Goal: Communication & Community: Participate in discussion

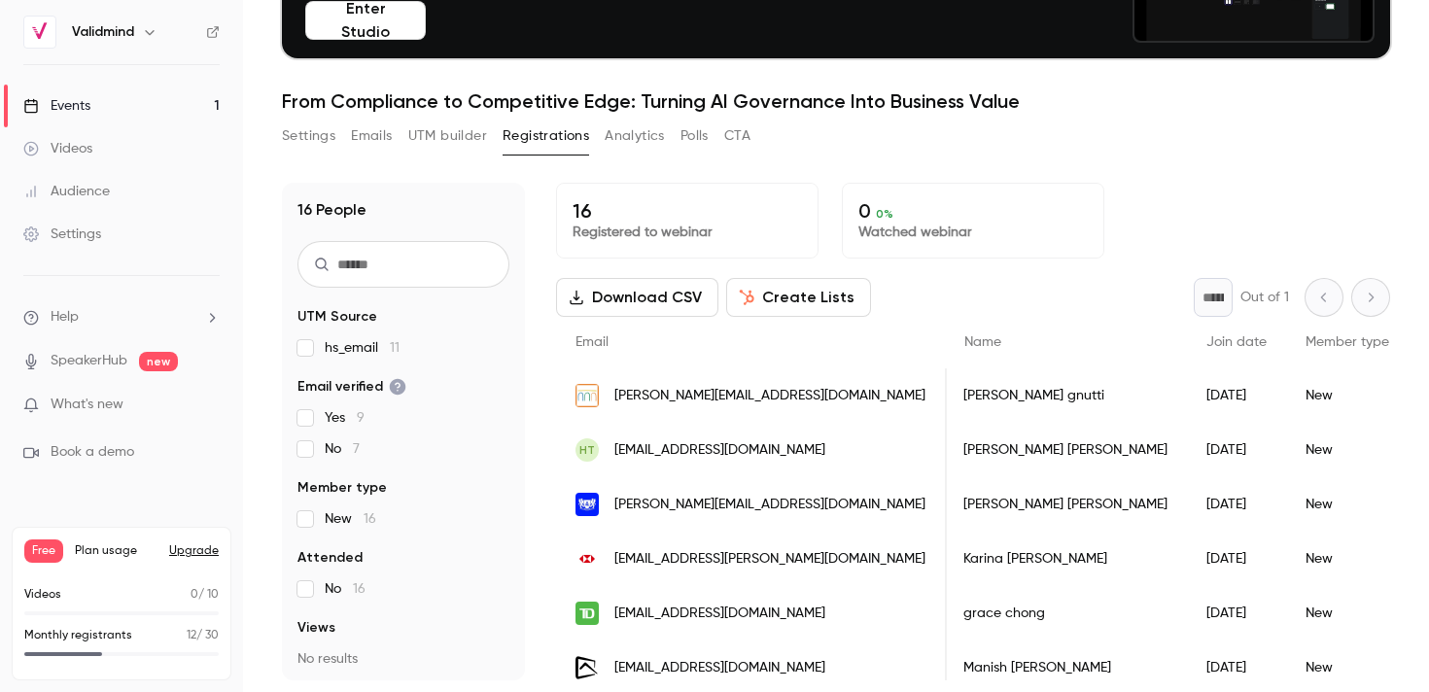
click at [640, 138] on button "Analytics" at bounding box center [635, 136] width 60 height 31
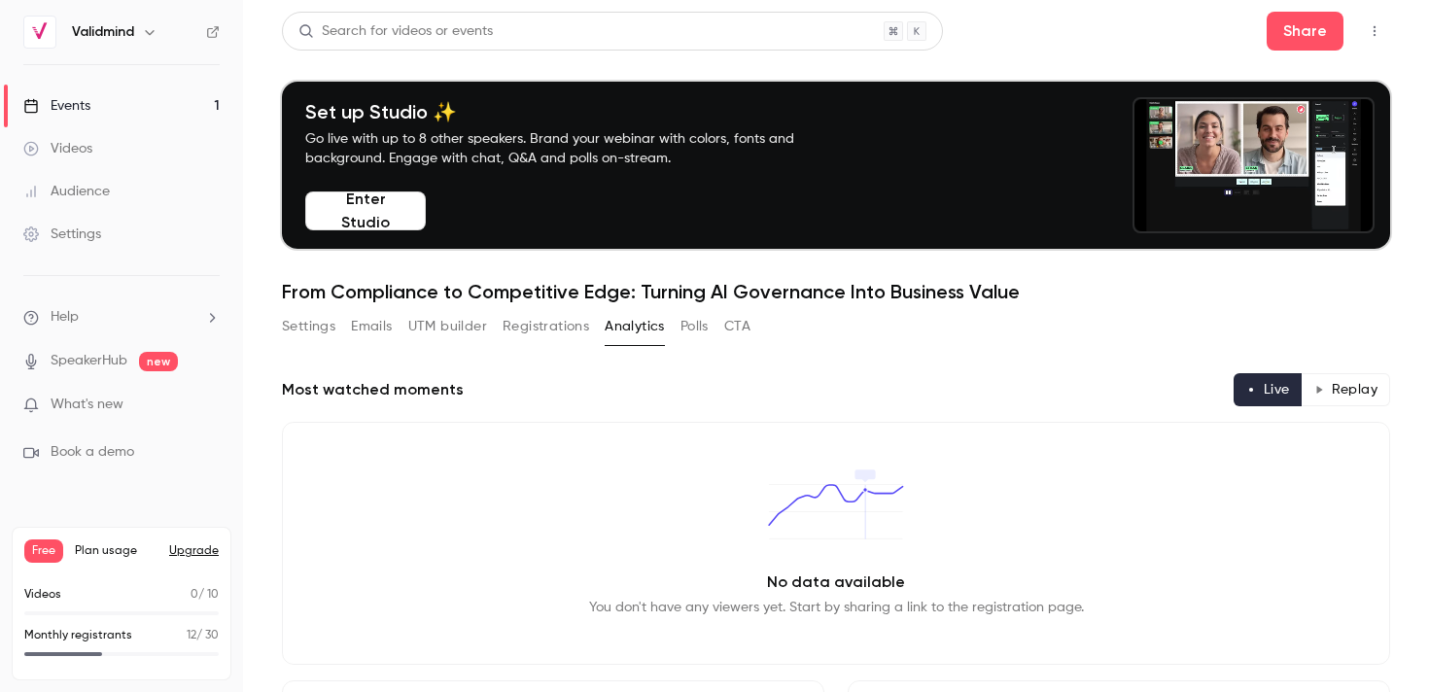
click at [306, 329] on button "Settings" at bounding box center [308, 326] width 53 height 31
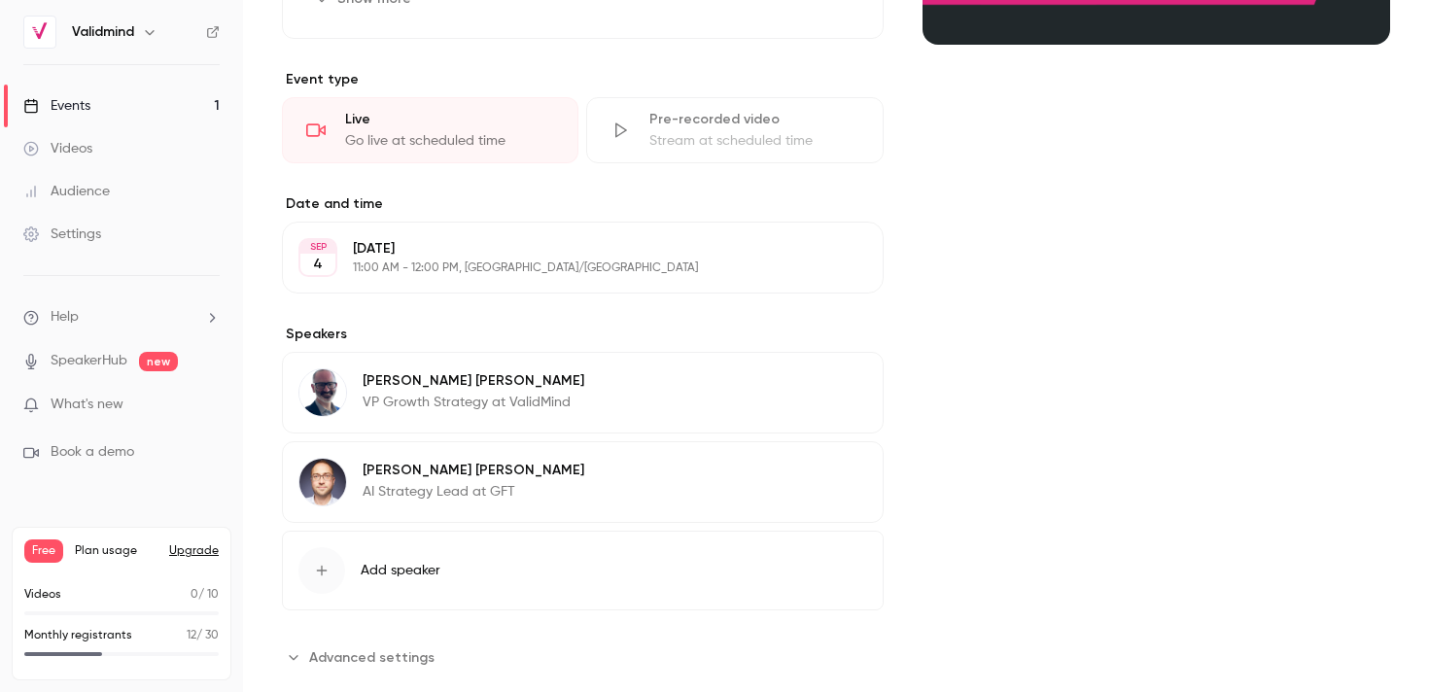
scroll to position [655, 0]
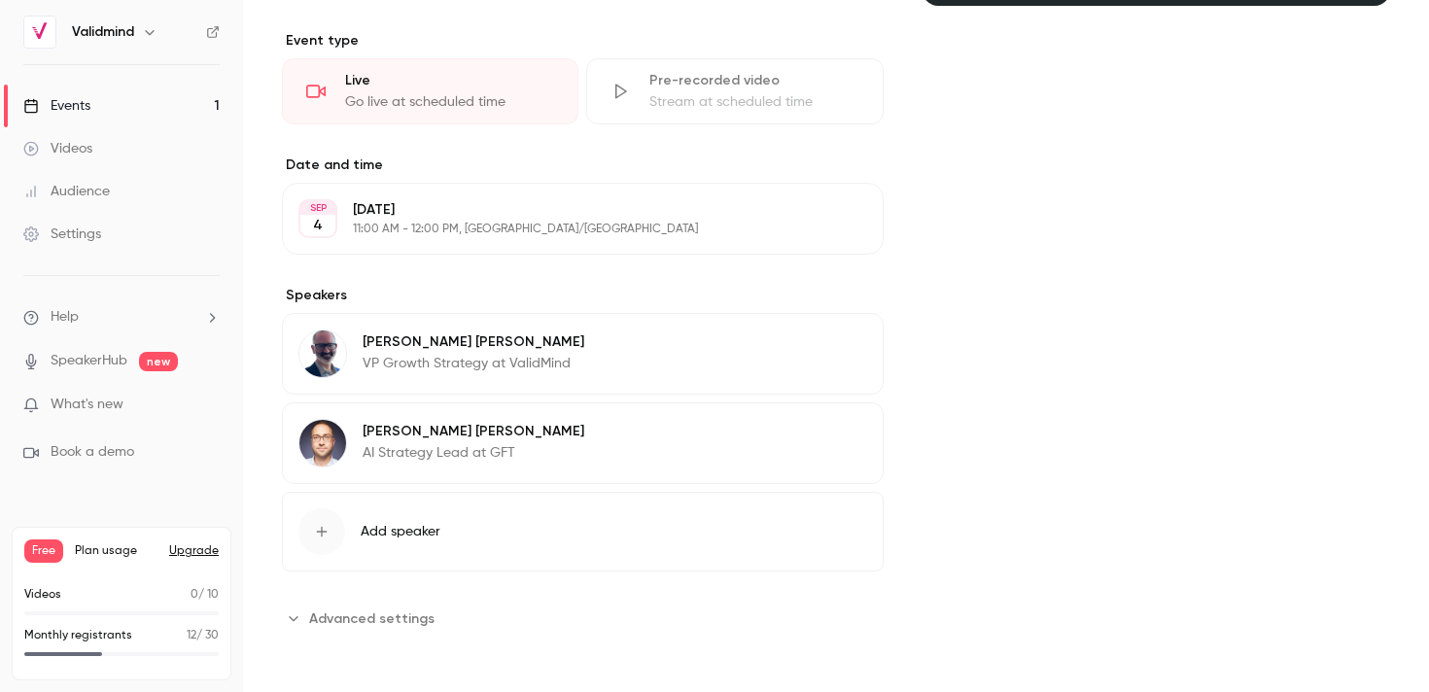
click at [395, 618] on span "Advanced settings" at bounding box center [371, 619] width 125 height 20
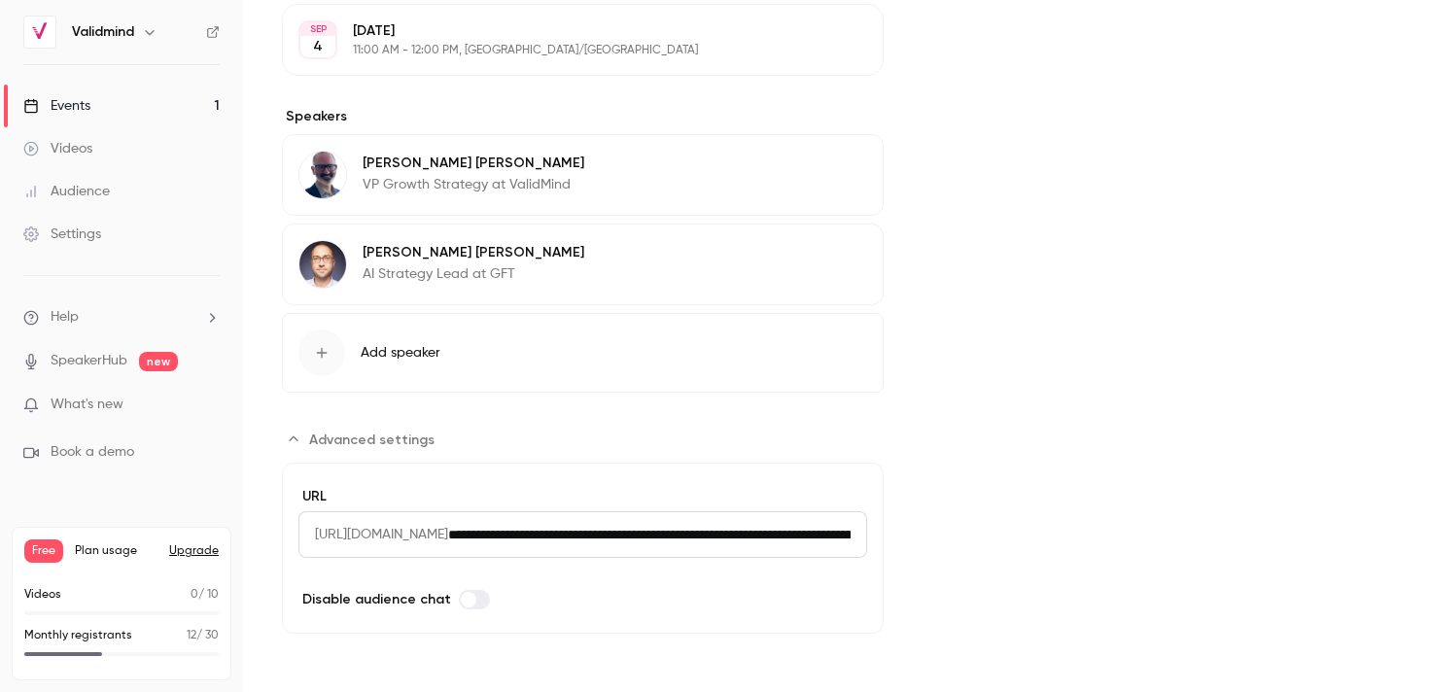
scroll to position [0, 0]
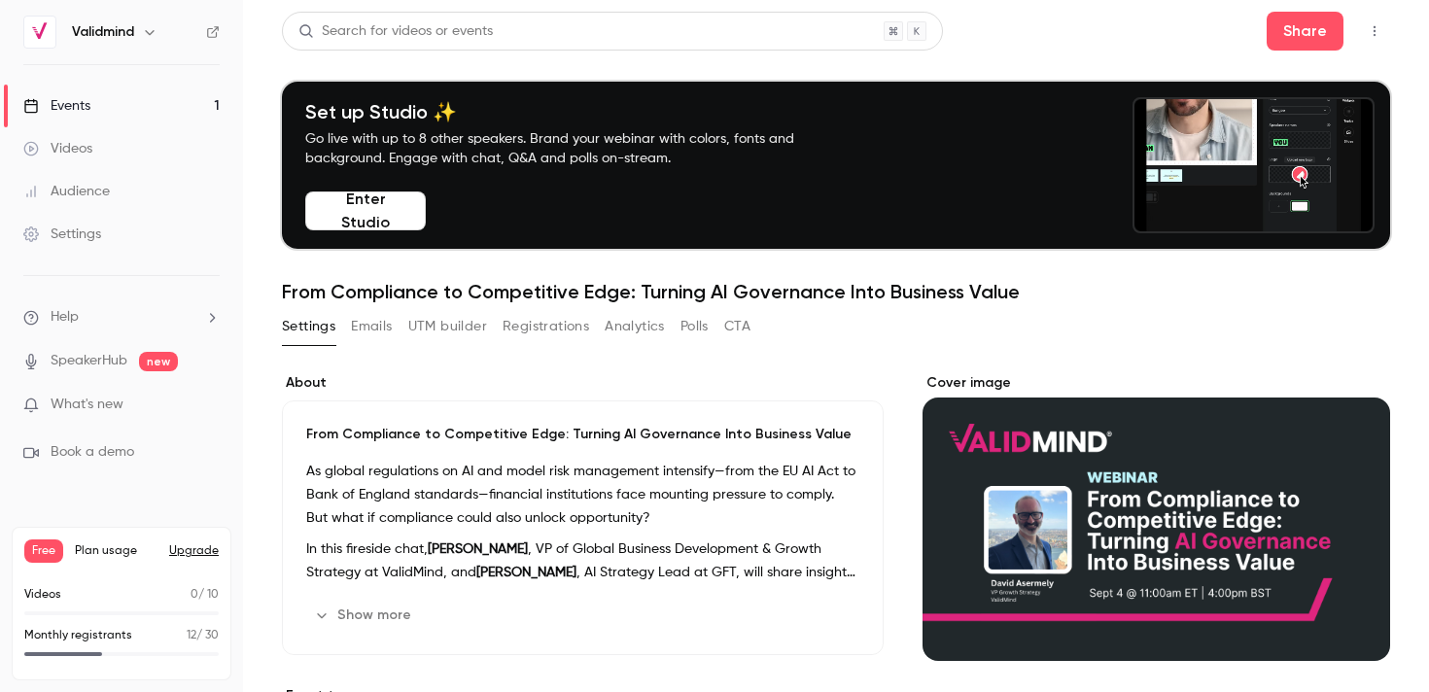
click at [67, 241] on div "Settings" at bounding box center [62, 234] width 78 height 19
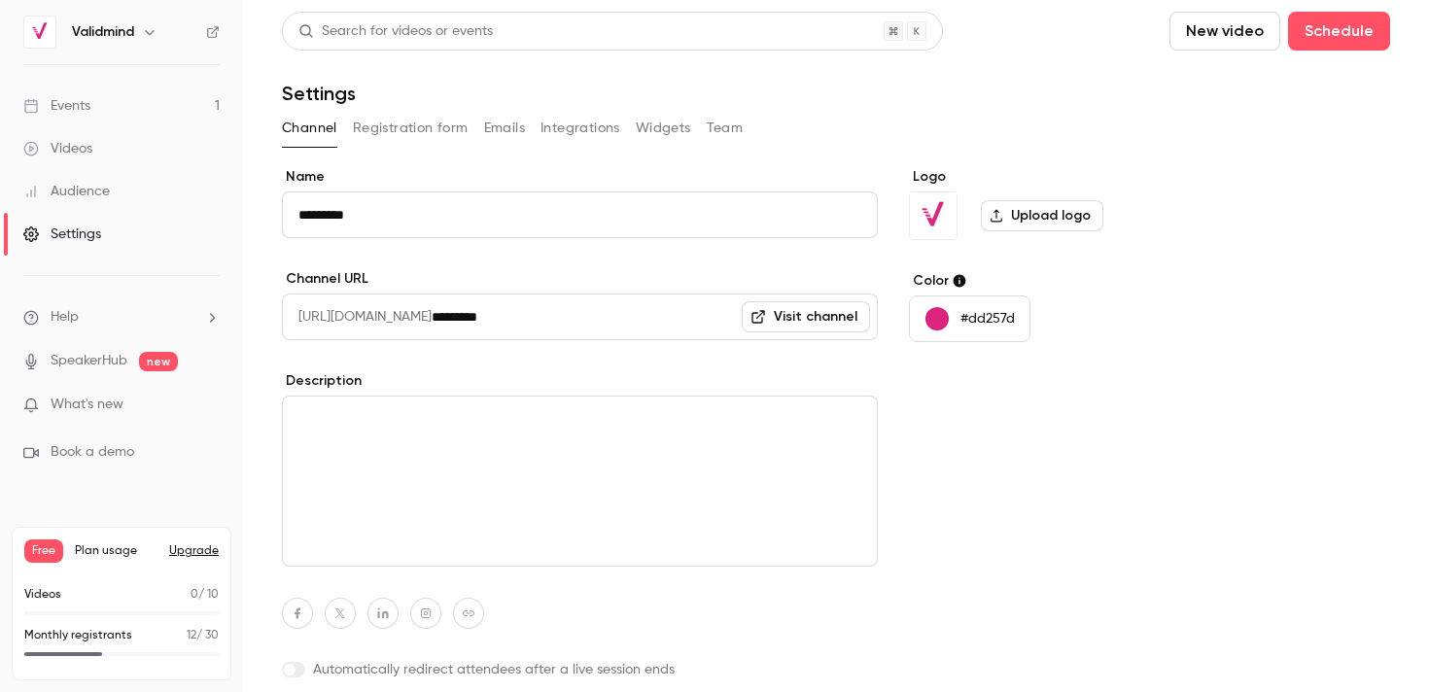
click at [570, 119] on button "Integrations" at bounding box center [580, 128] width 80 height 31
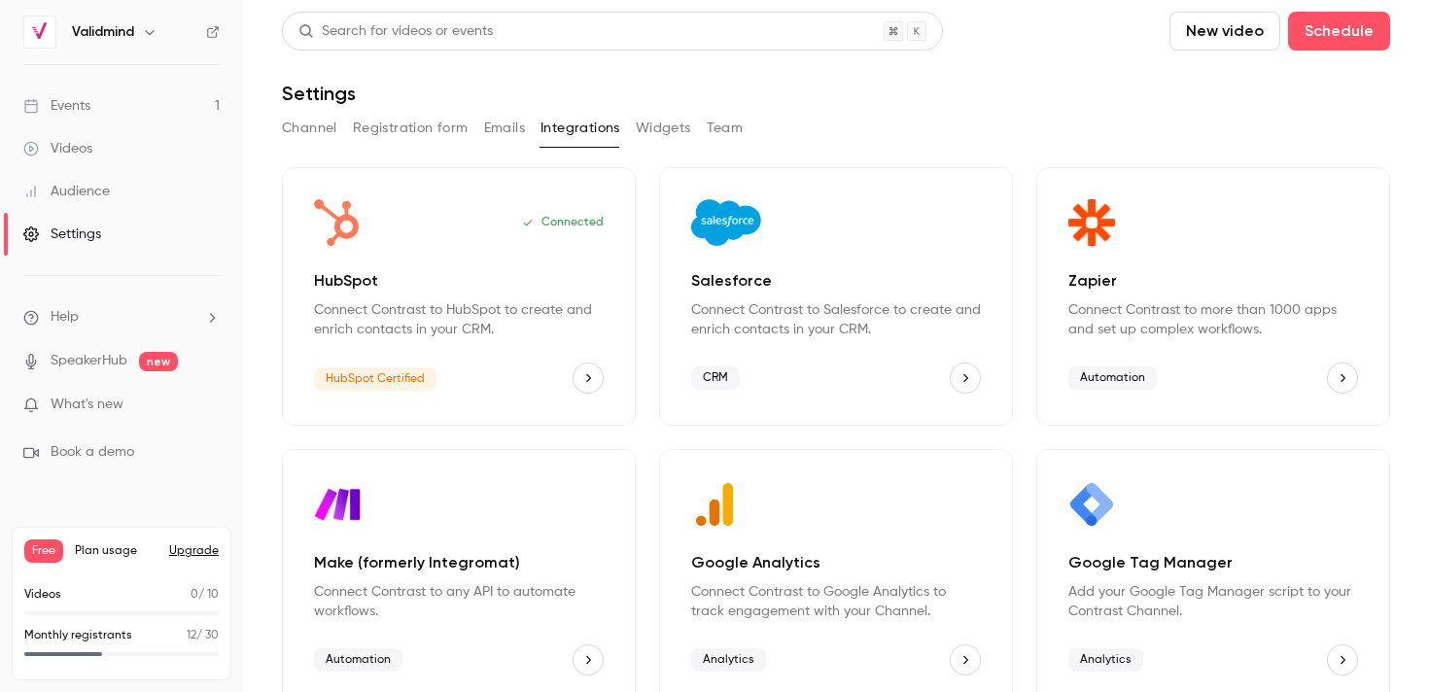
click at [594, 377] on icon "HubSpot" at bounding box center [588, 378] width 14 height 14
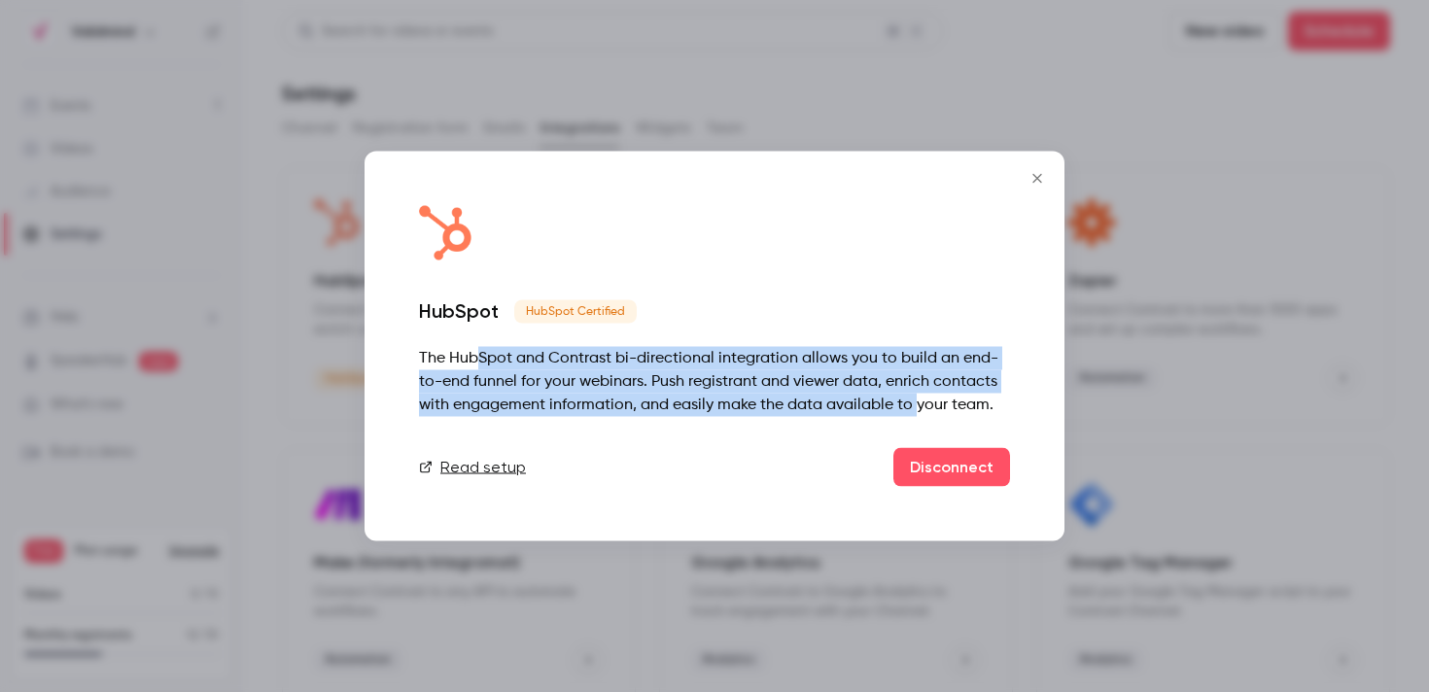
drag, startPoint x: 559, startPoint y: 365, endPoint x: 918, endPoint y: 401, distance: 360.6
click at [918, 401] on div "The HubSpot and Contrast bi-directional integration allows you to build an end-…" at bounding box center [714, 382] width 591 height 70
click at [917, 402] on div "The HubSpot and Contrast bi-directional integration allows you to build an end-…" at bounding box center [714, 382] width 591 height 70
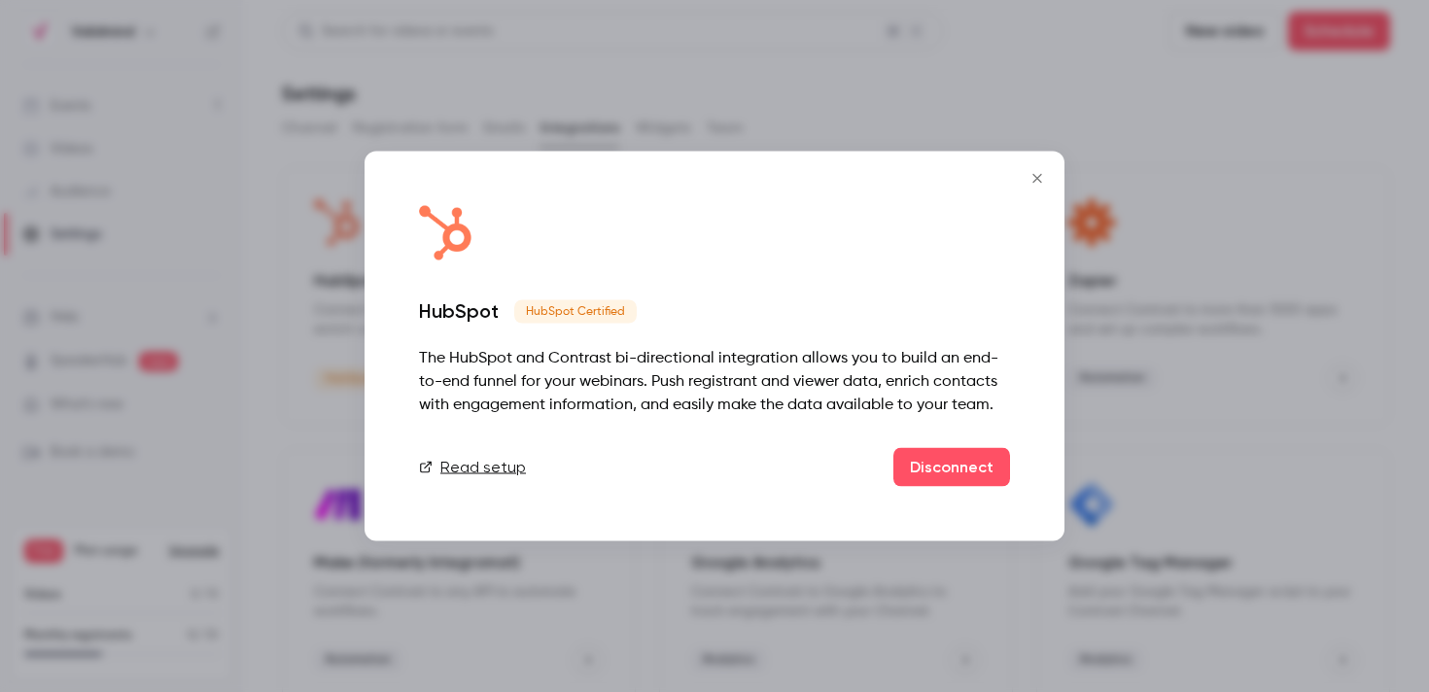
click at [1043, 169] on button "Close" at bounding box center [1037, 178] width 39 height 39
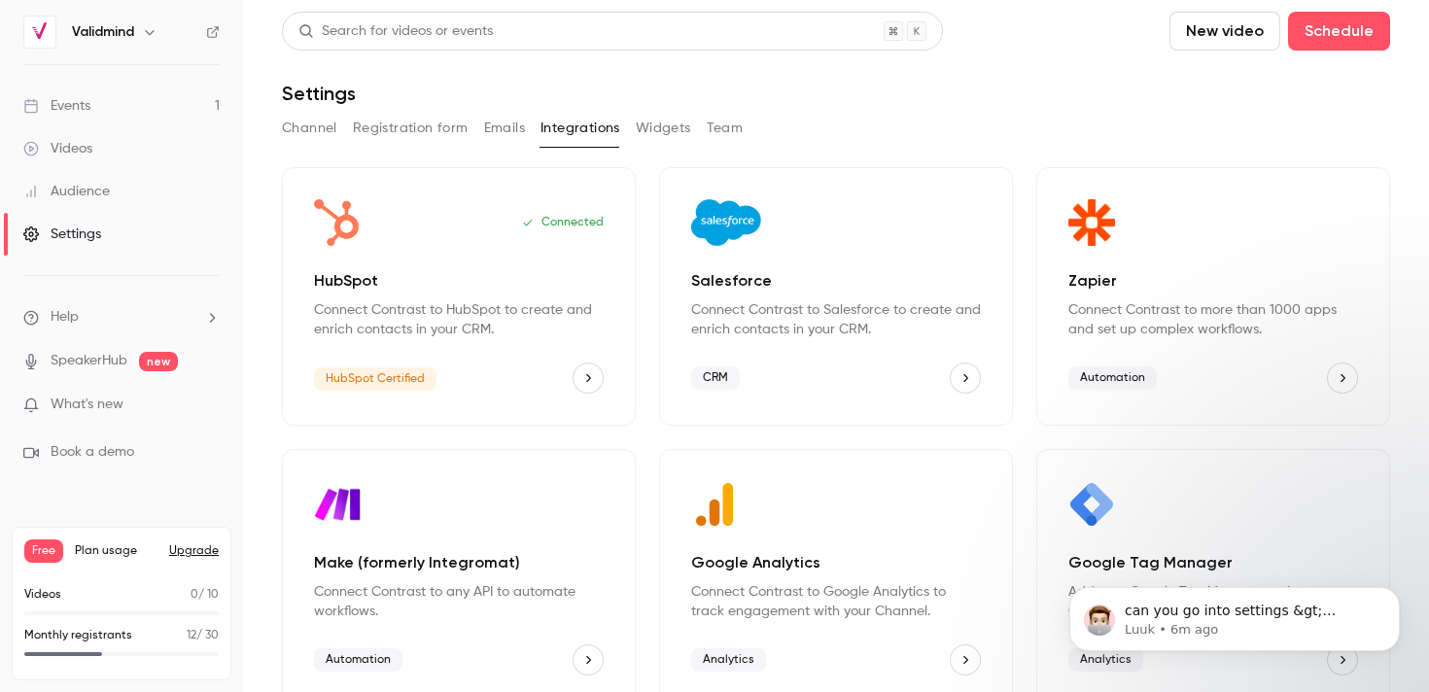
click at [95, 108] on link "Events 1" at bounding box center [121, 106] width 243 height 43
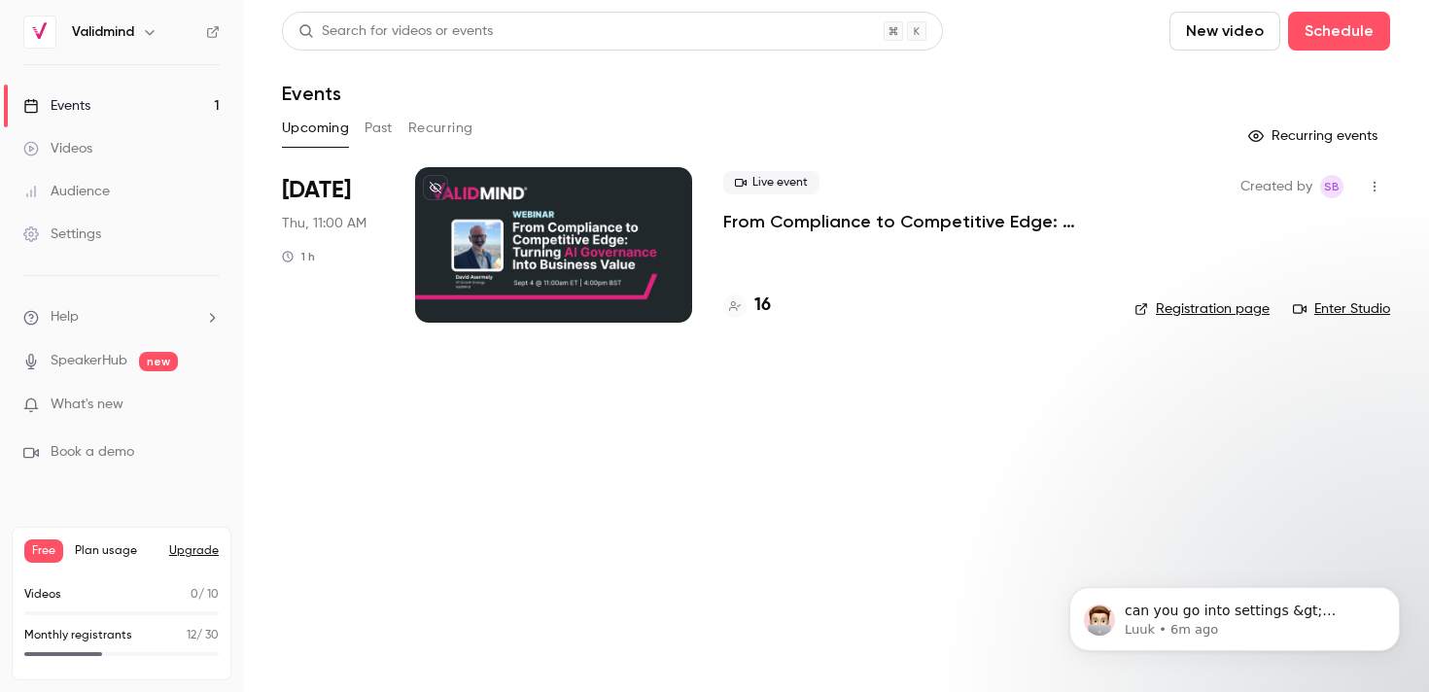
click at [513, 221] on div at bounding box center [553, 245] width 277 height 156
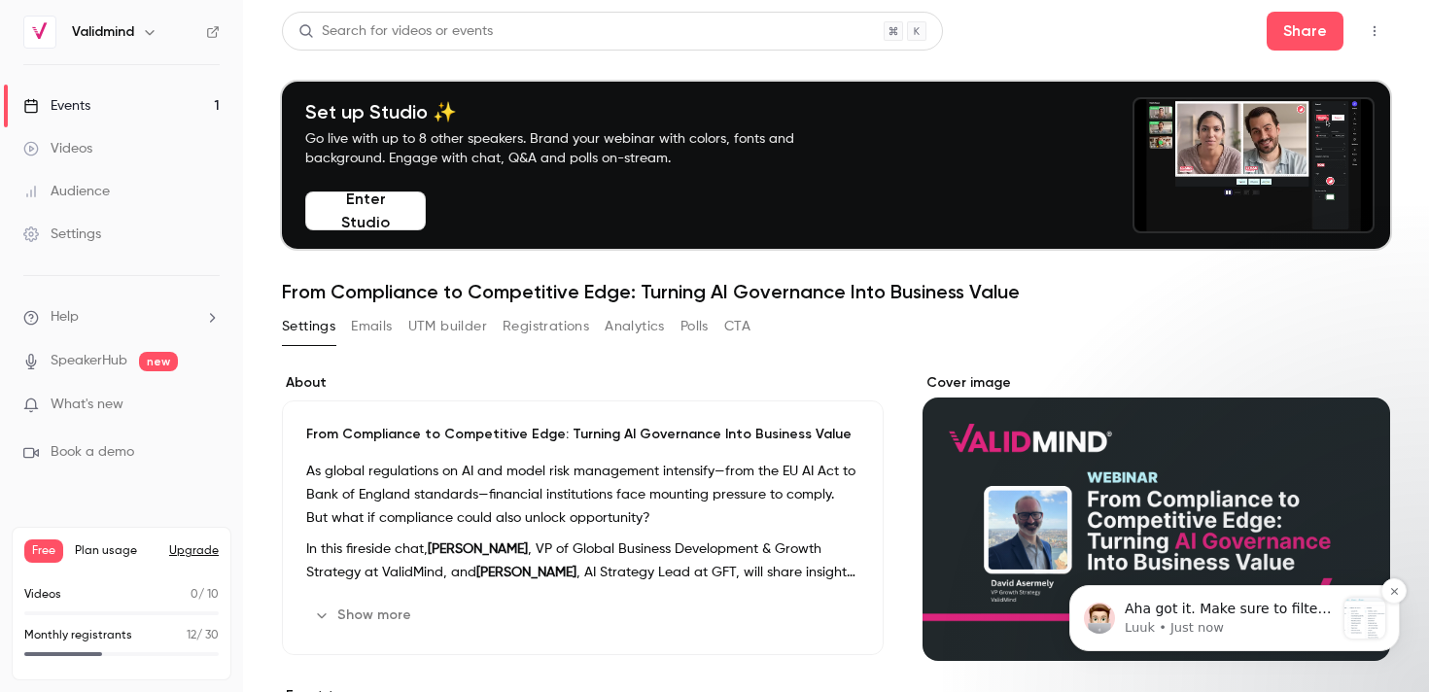
click at [1178, 612] on p "Aha got it. Make sure to filter on Contrast in the filter activity ;-)" at bounding box center [1230, 609] width 210 height 19
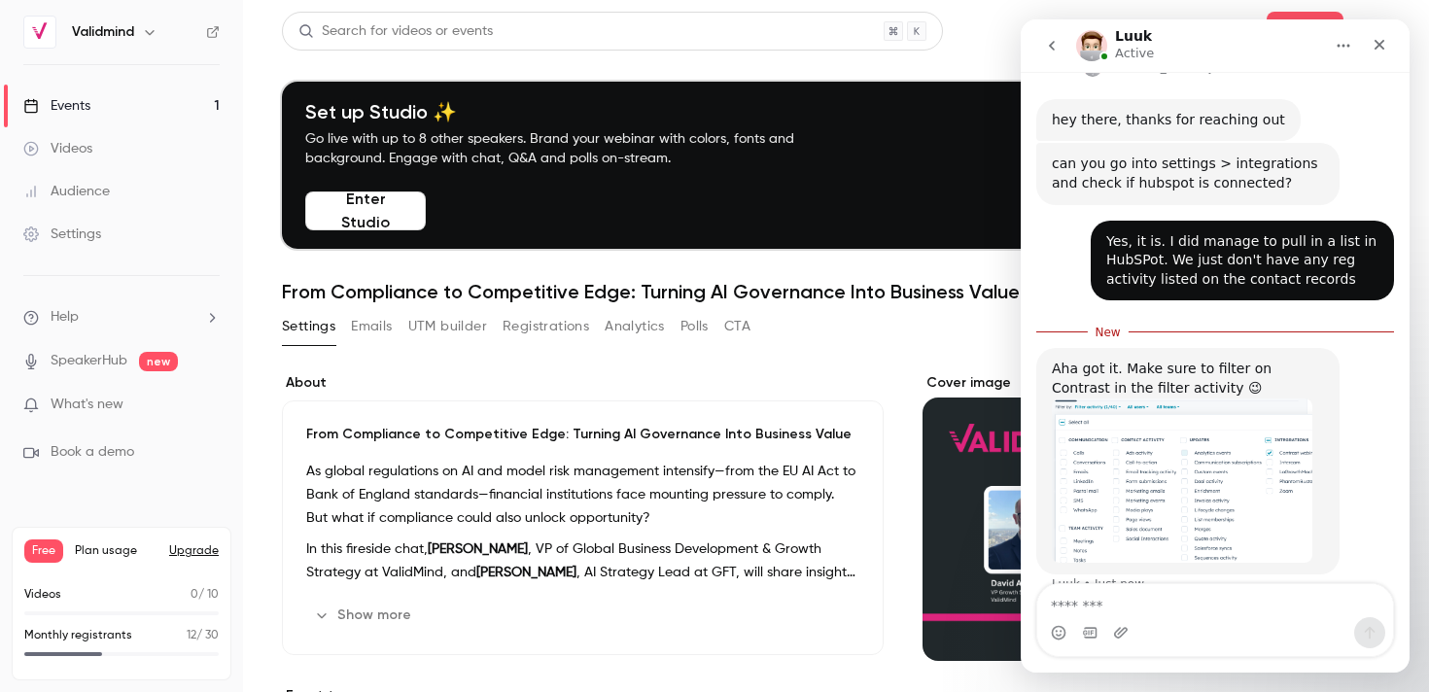
scroll to position [548, 0]
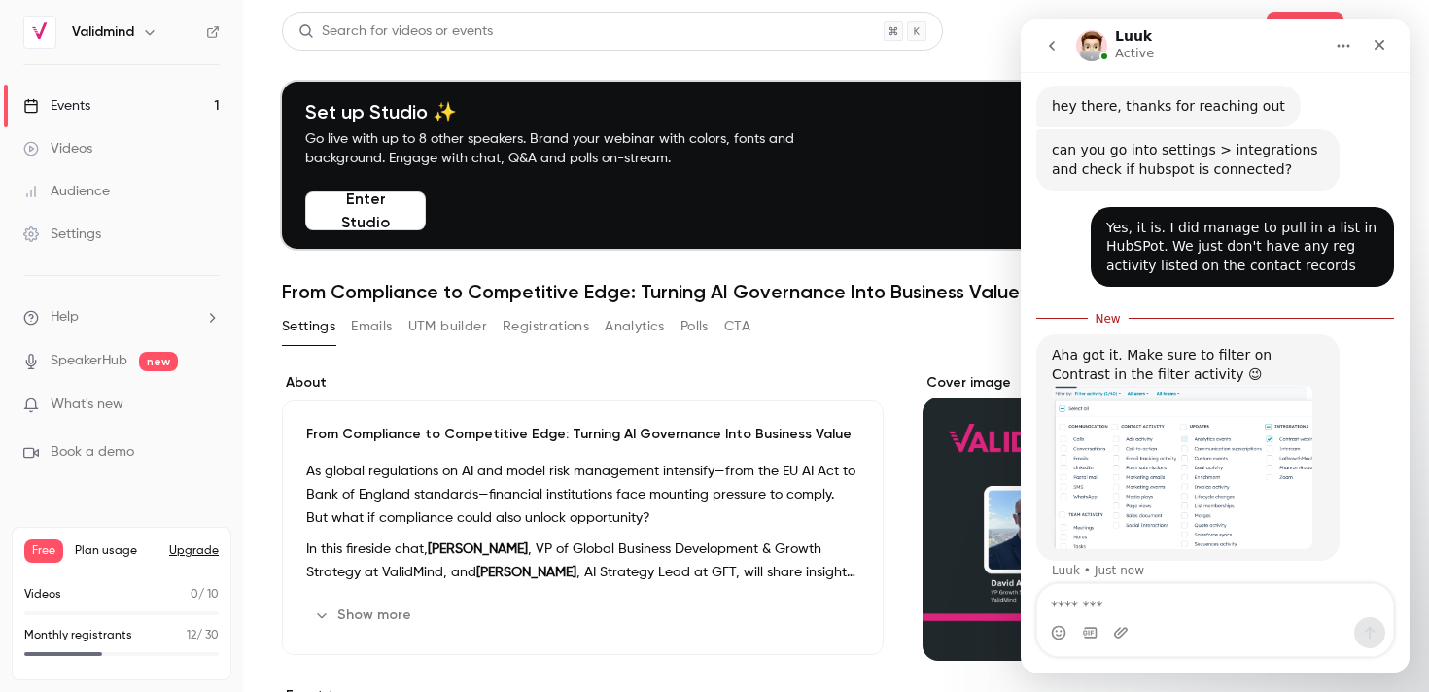
click at [1163, 455] on img "Luuk says…" at bounding box center [1182, 467] width 261 height 165
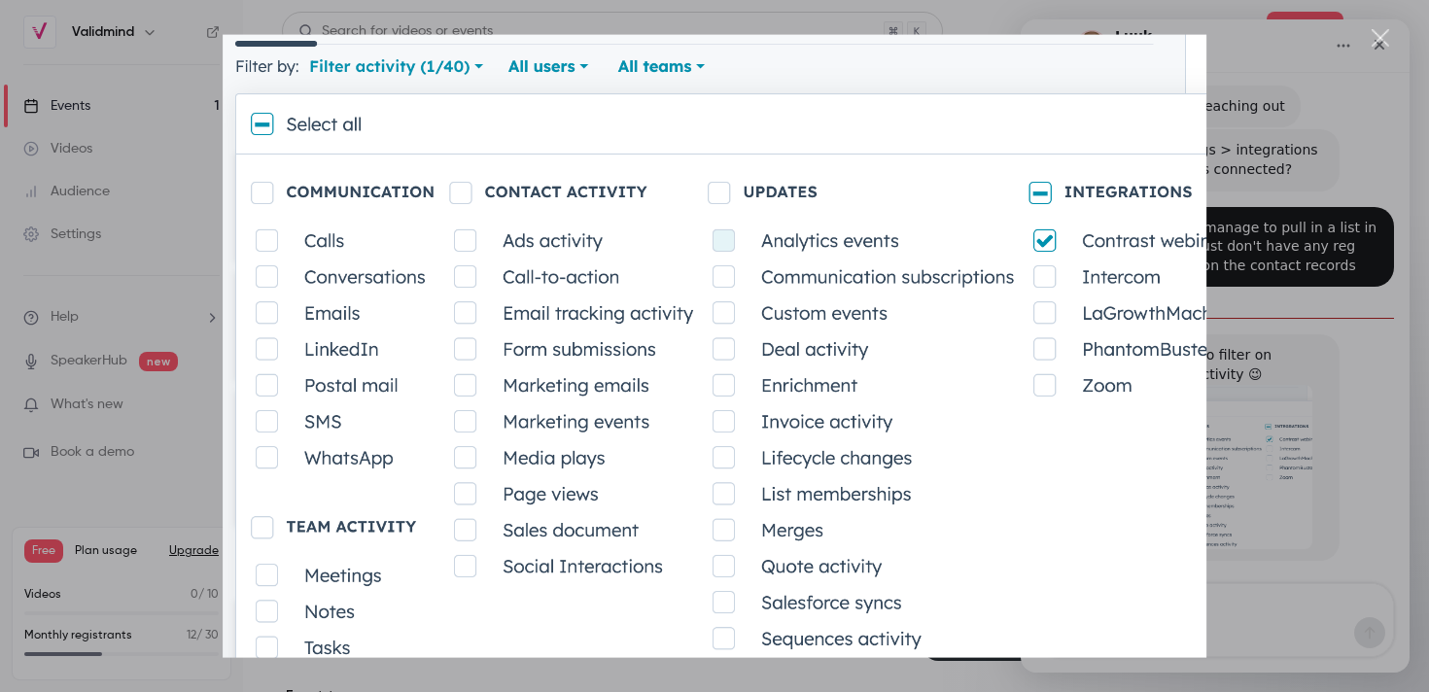
scroll to position [0, 0]
click at [1374, 38] on div "Close" at bounding box center [1381, 38] width 18 height 18
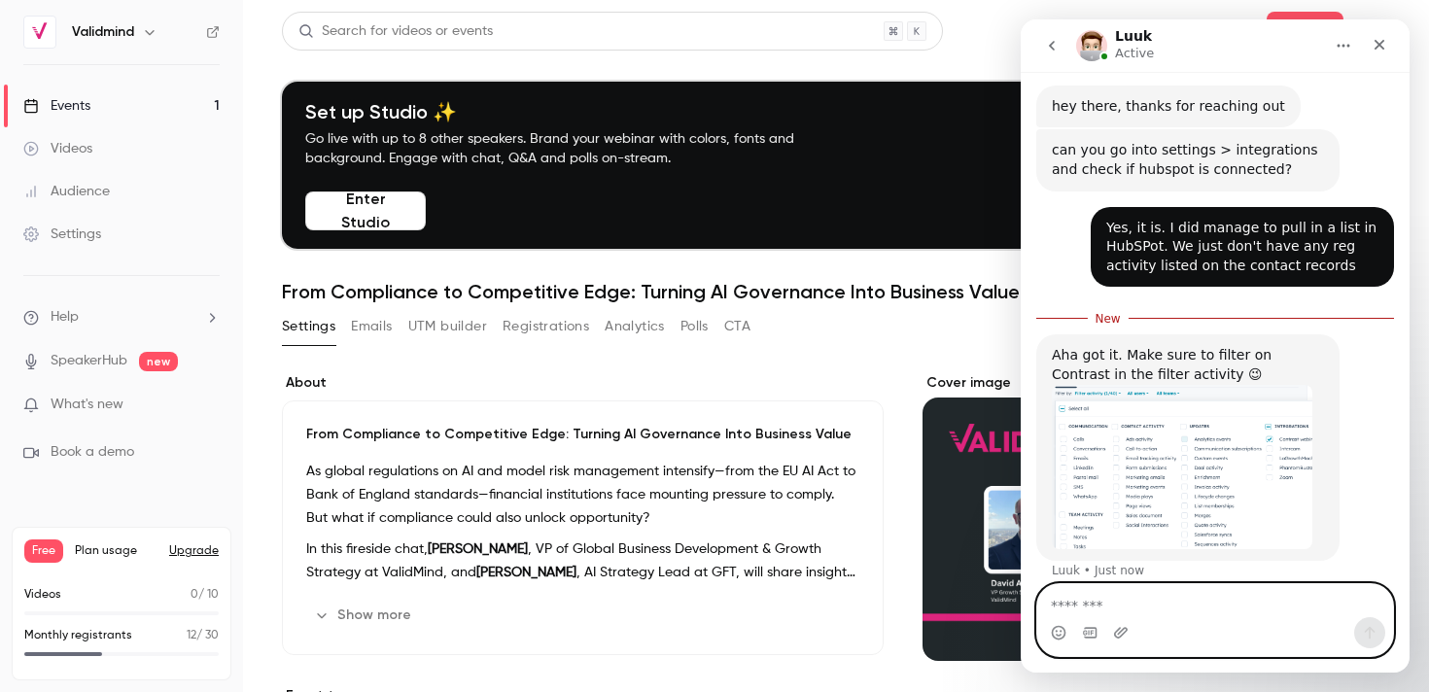
click at [1159, 608] on textarea "Message…" at bounding box center [1215, 600] width 356 height 33
type textarea "**********"
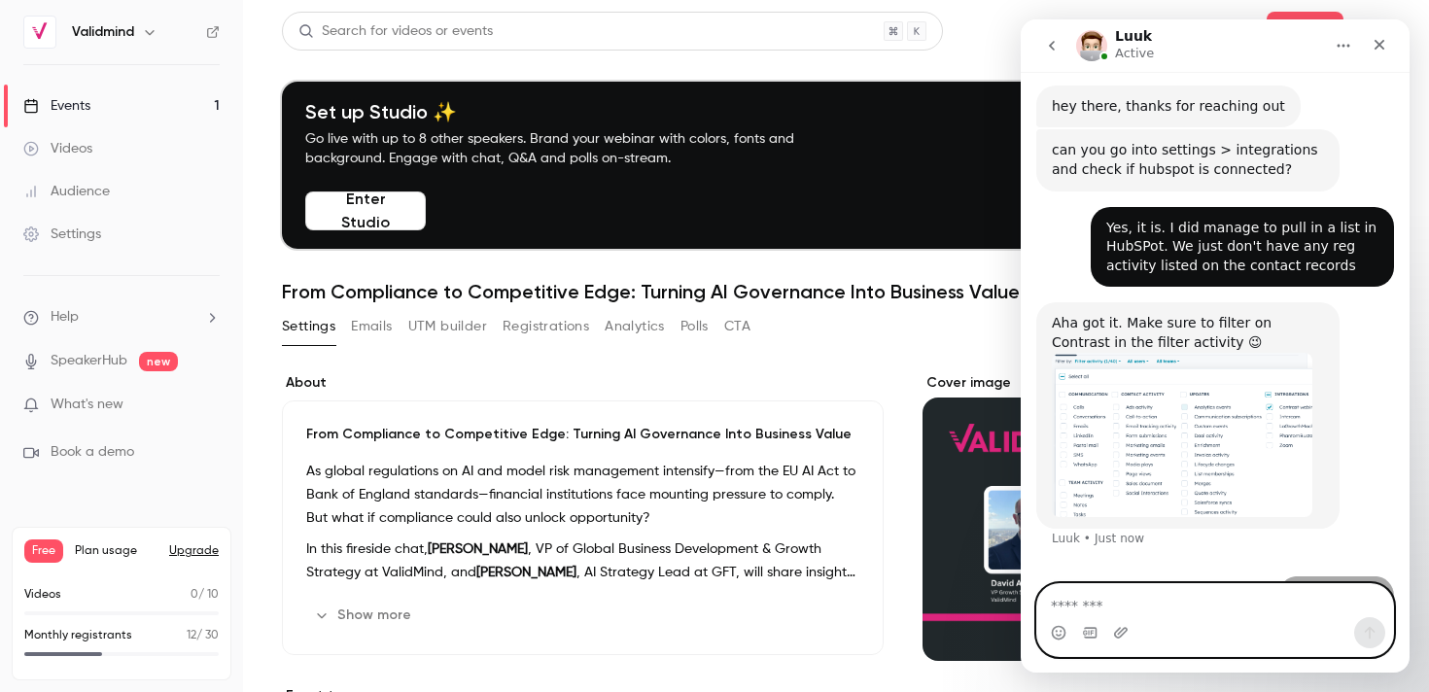
scroll to position [574, 0]
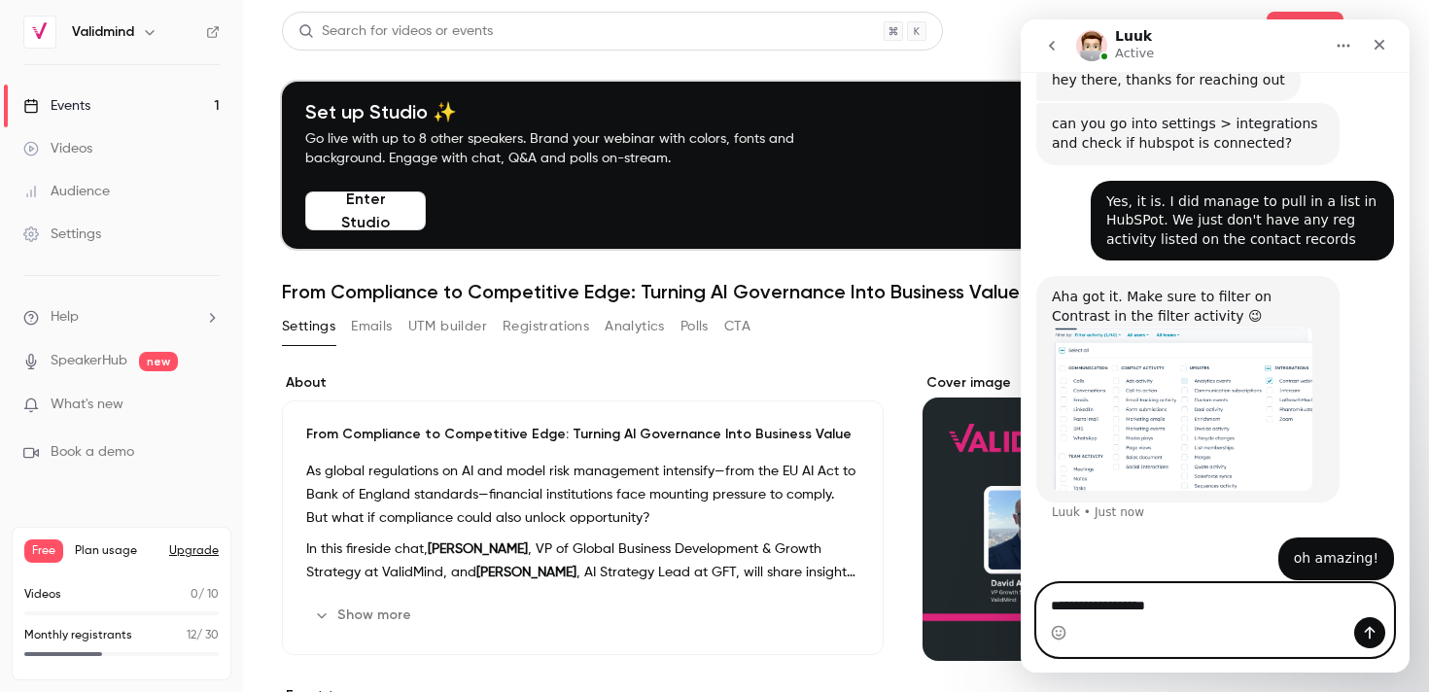
type textarea "**********"
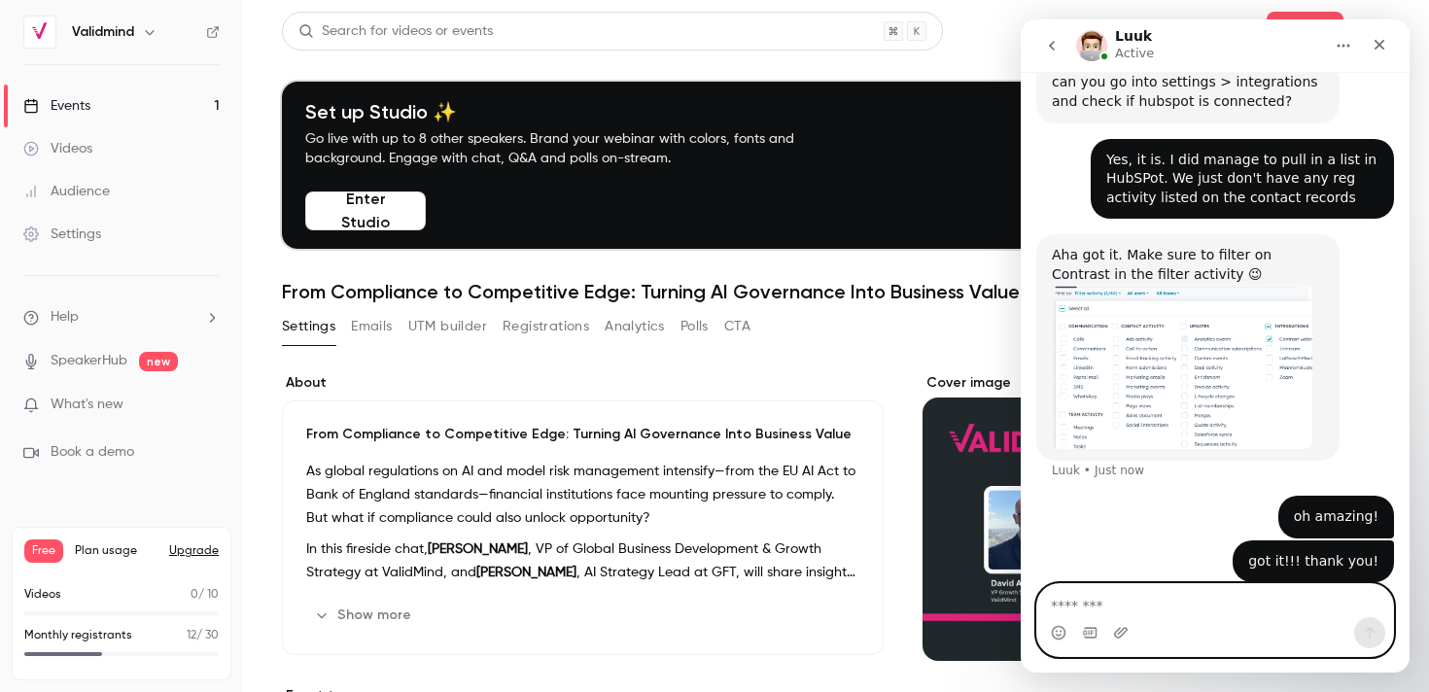
scroll to position [618, 0]
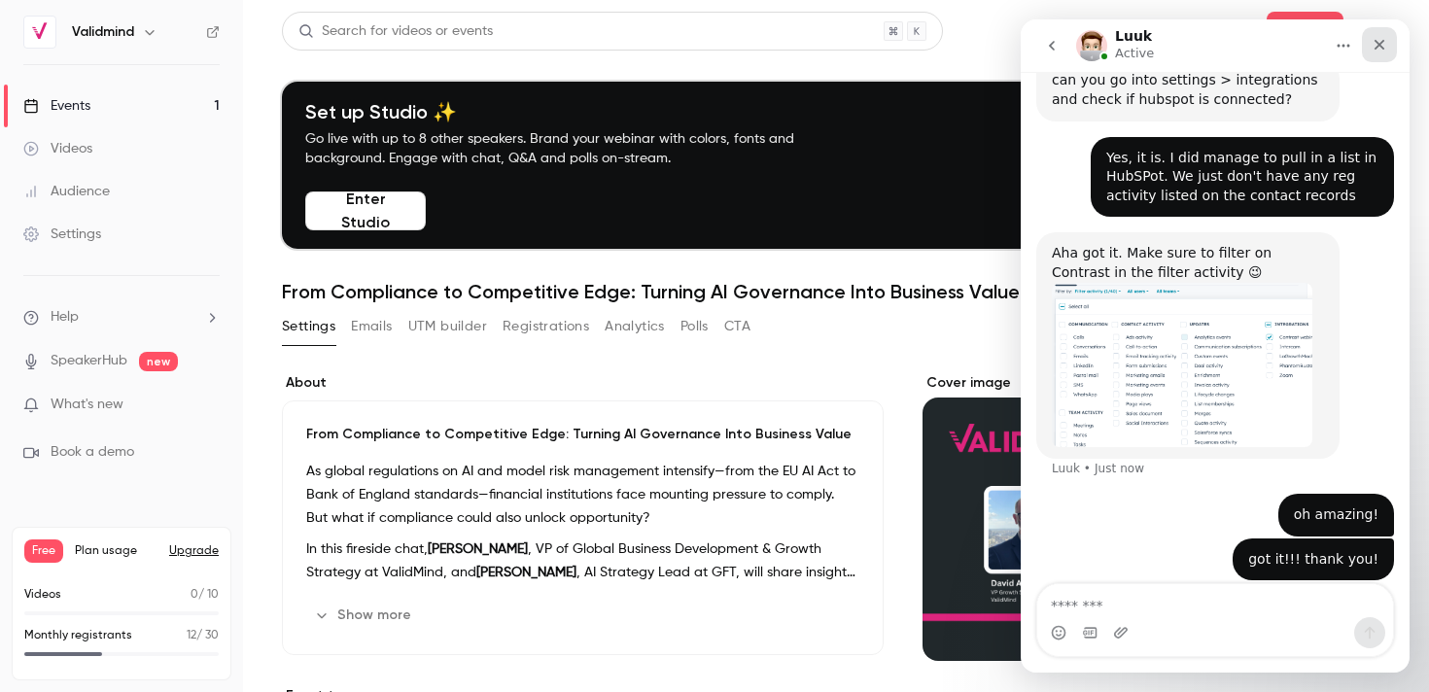
click at [1383, 43] on icon "Close" at bounding box center [1380, 45] width 16 height 16
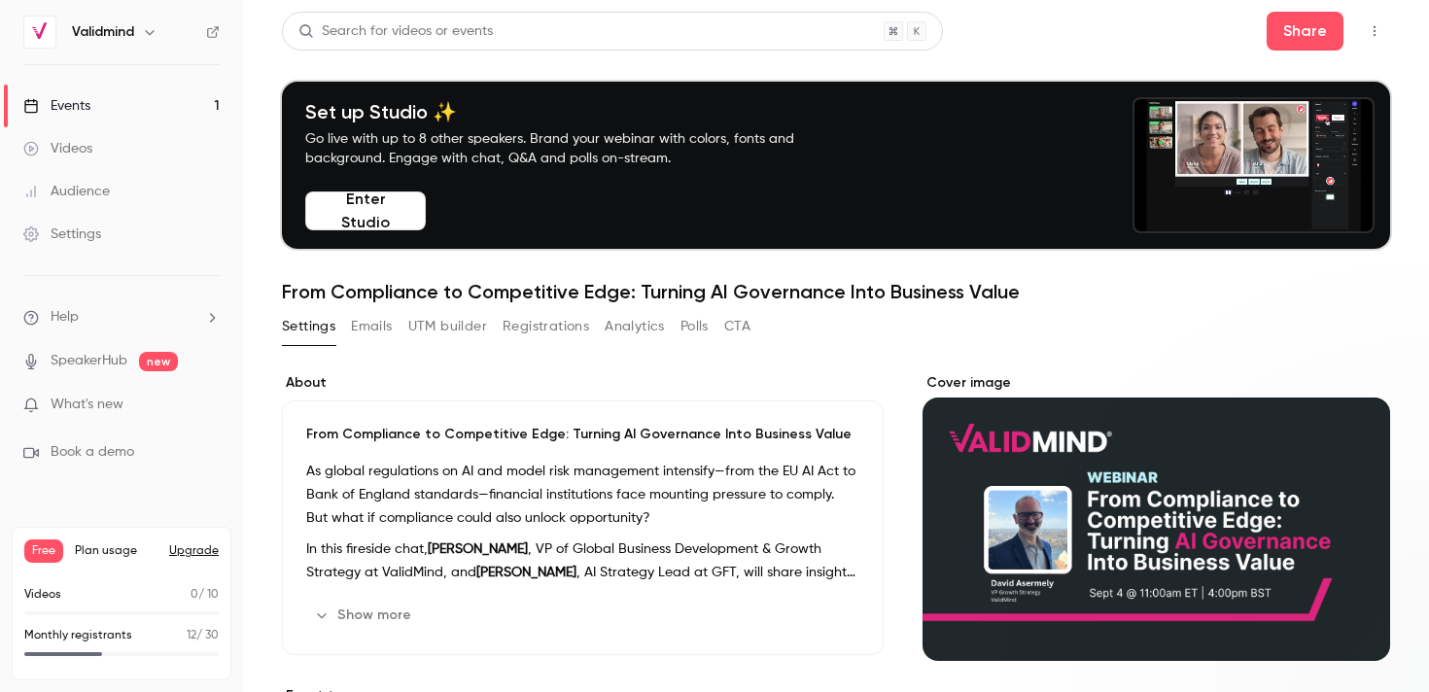
scroll to position [0, 0]
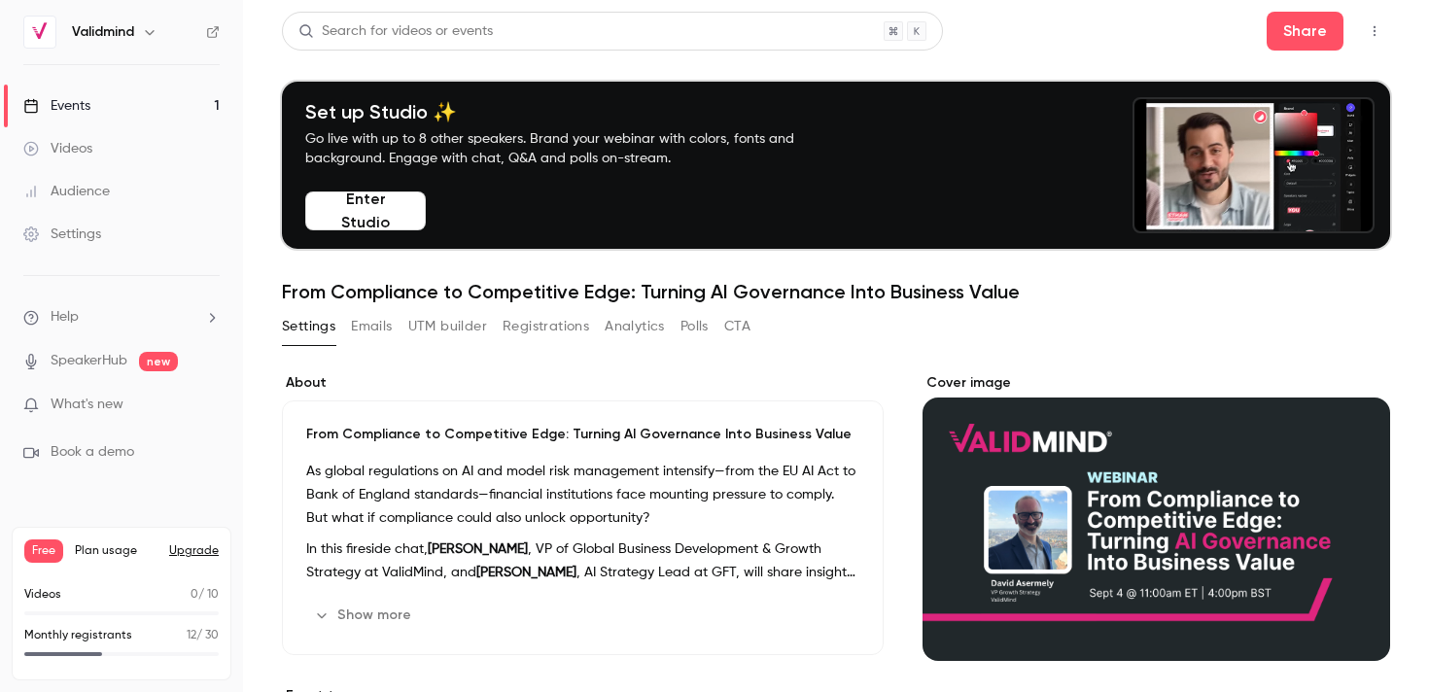
click at [1062, 45] on div "Search for videos or events Share" at bounding box center [836, 31] width 1108 height 39
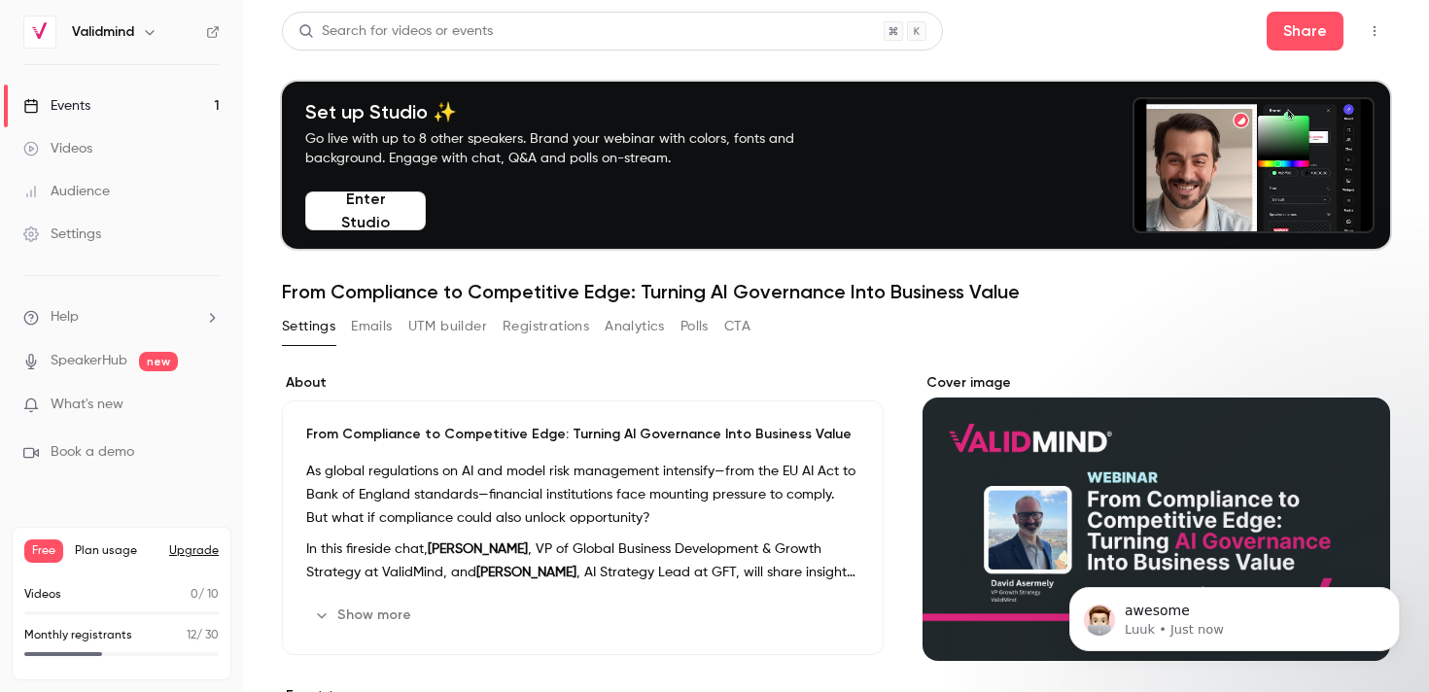
scroll to position [751, 0]
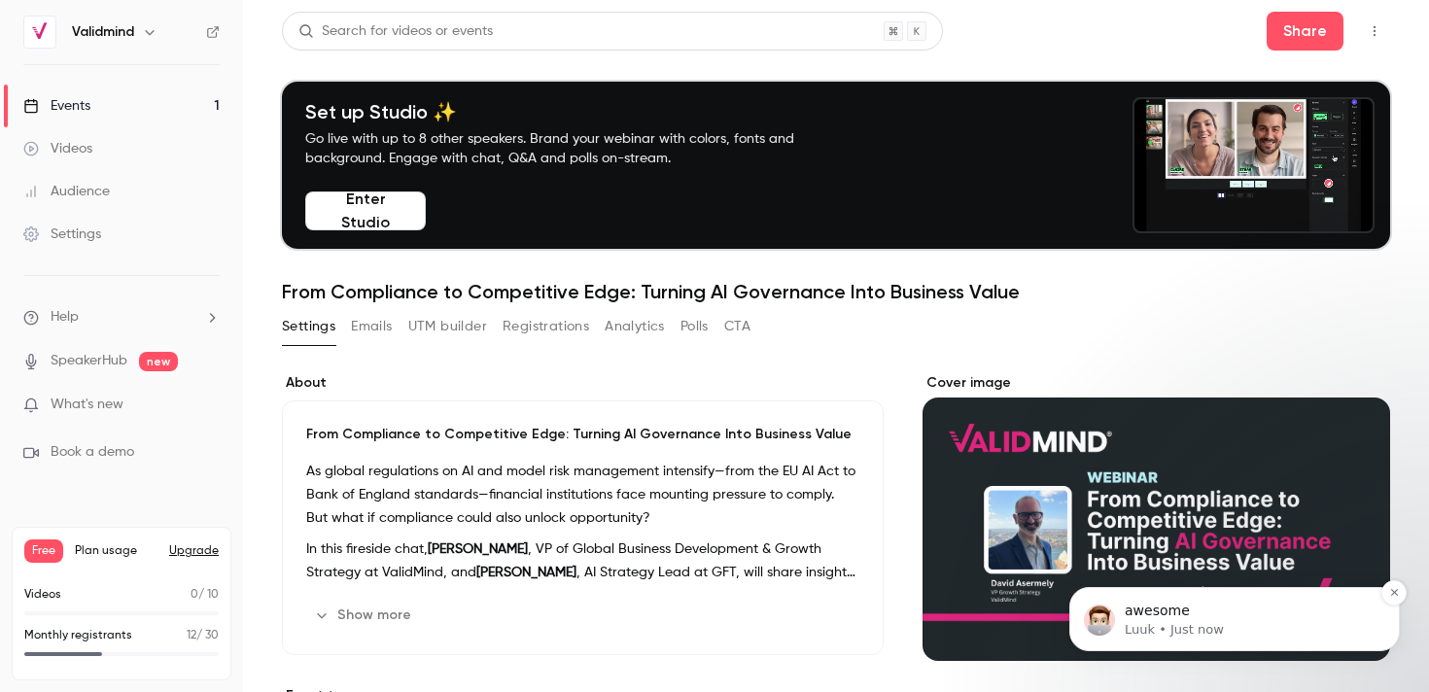
click at [1218, 632] on p "Luuk • Just now" at bounding box center [1250, 629] width 251 height 17
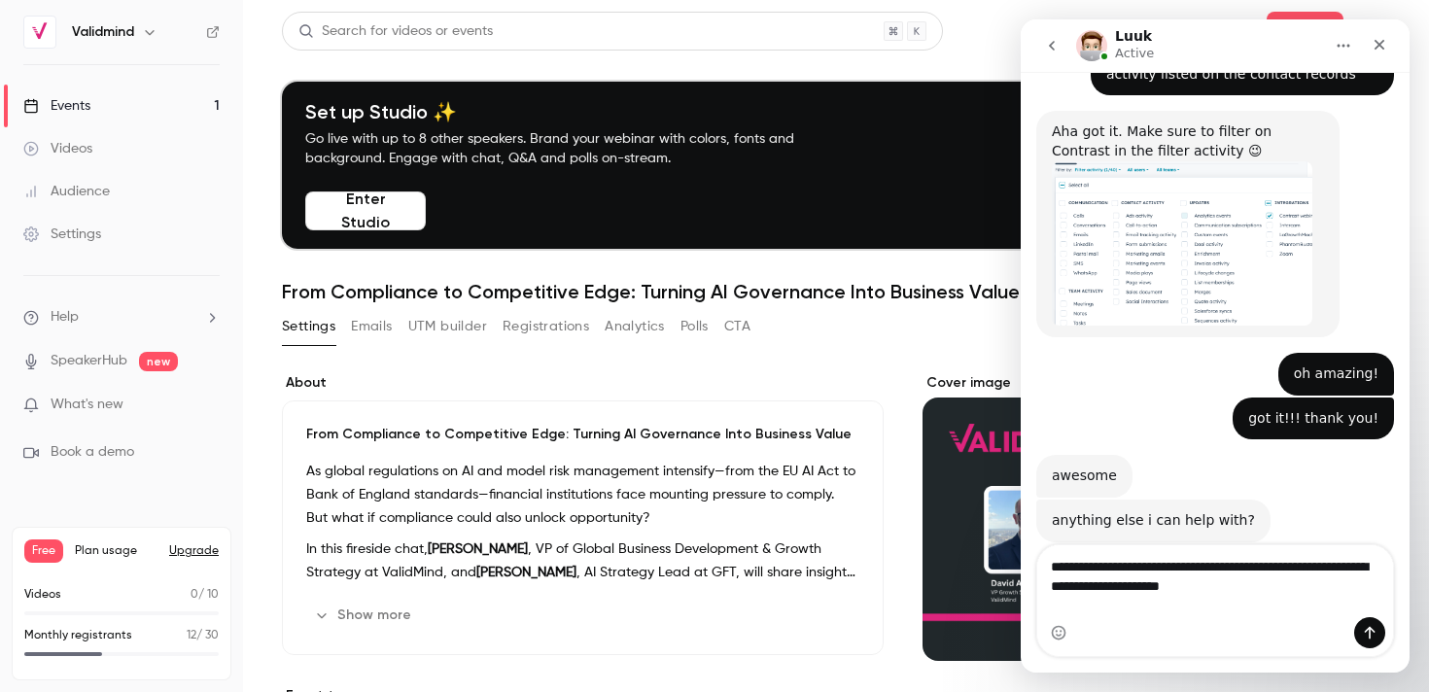
scroll to position [759, 0]
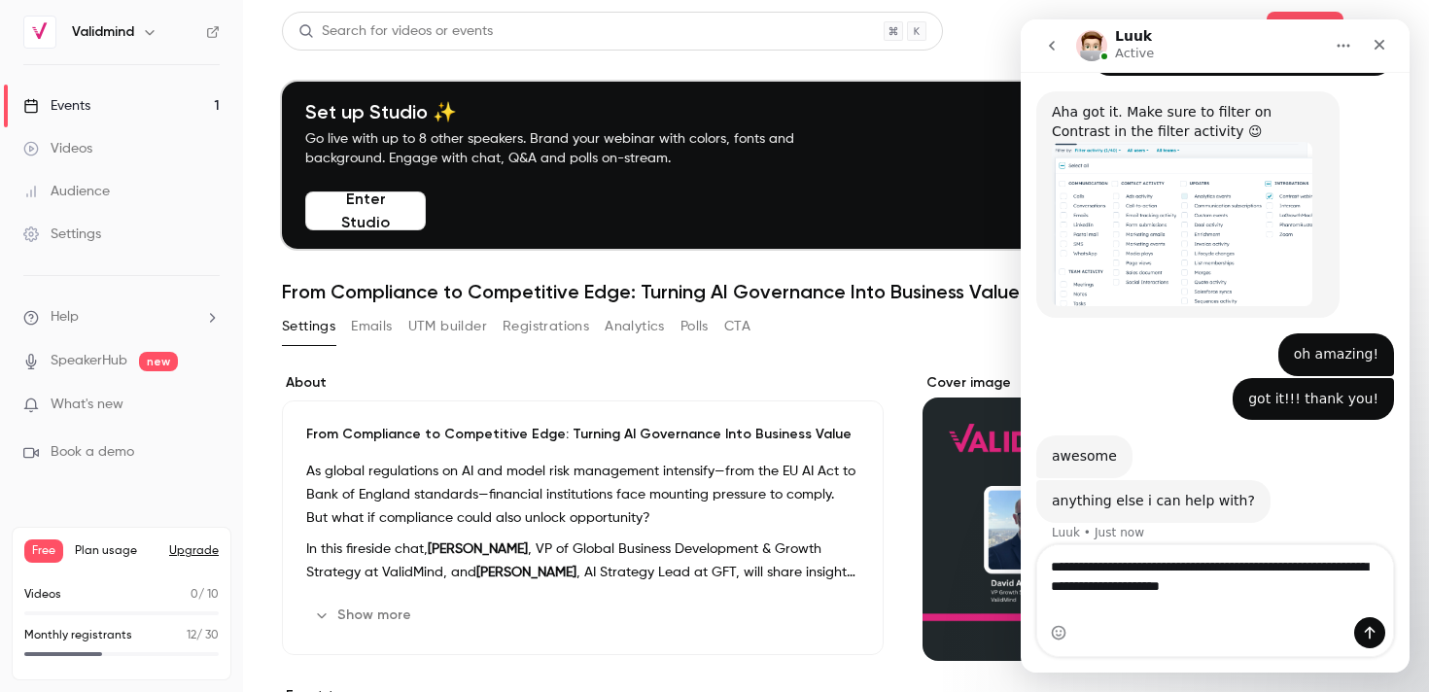
type textarea "**********"
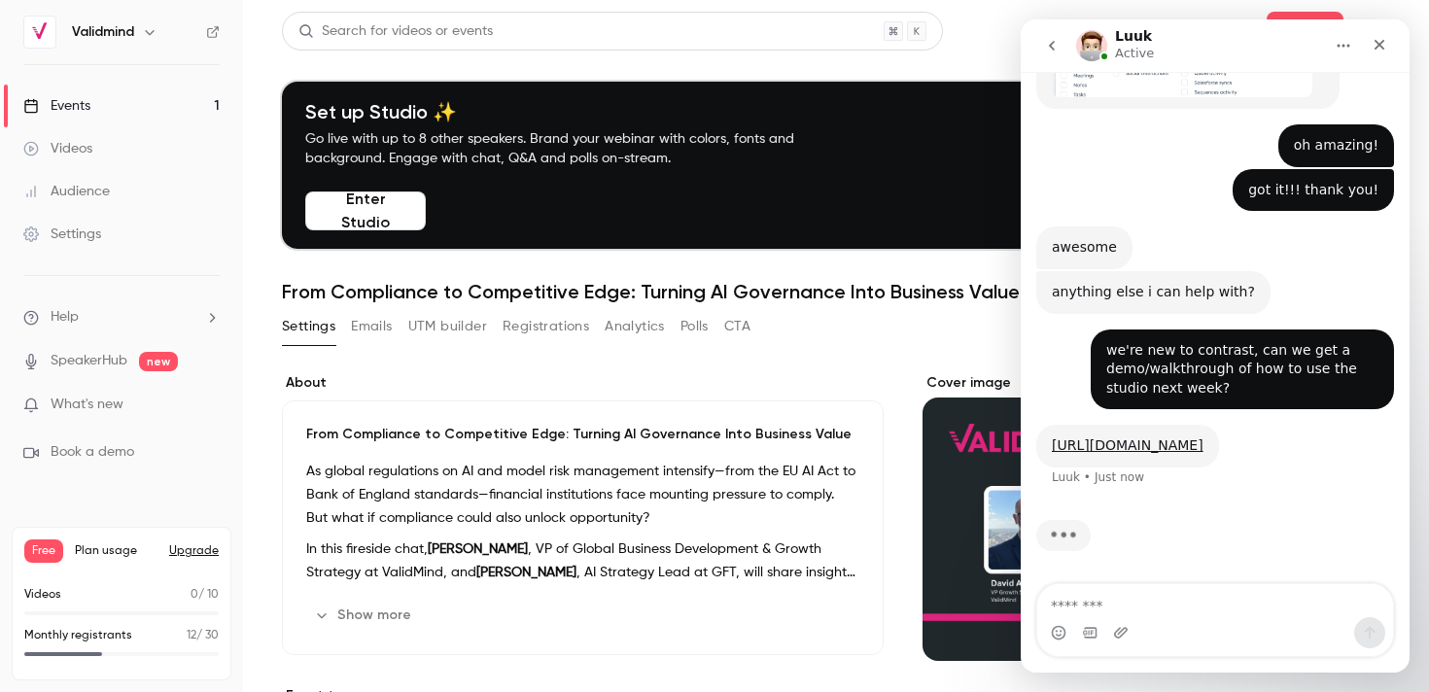
scroll to position [968, 0]
click at [1203, 444] on link "[URL][DOMAIN_NAME]" at bounding box center [1128, 445] width 152 height 16
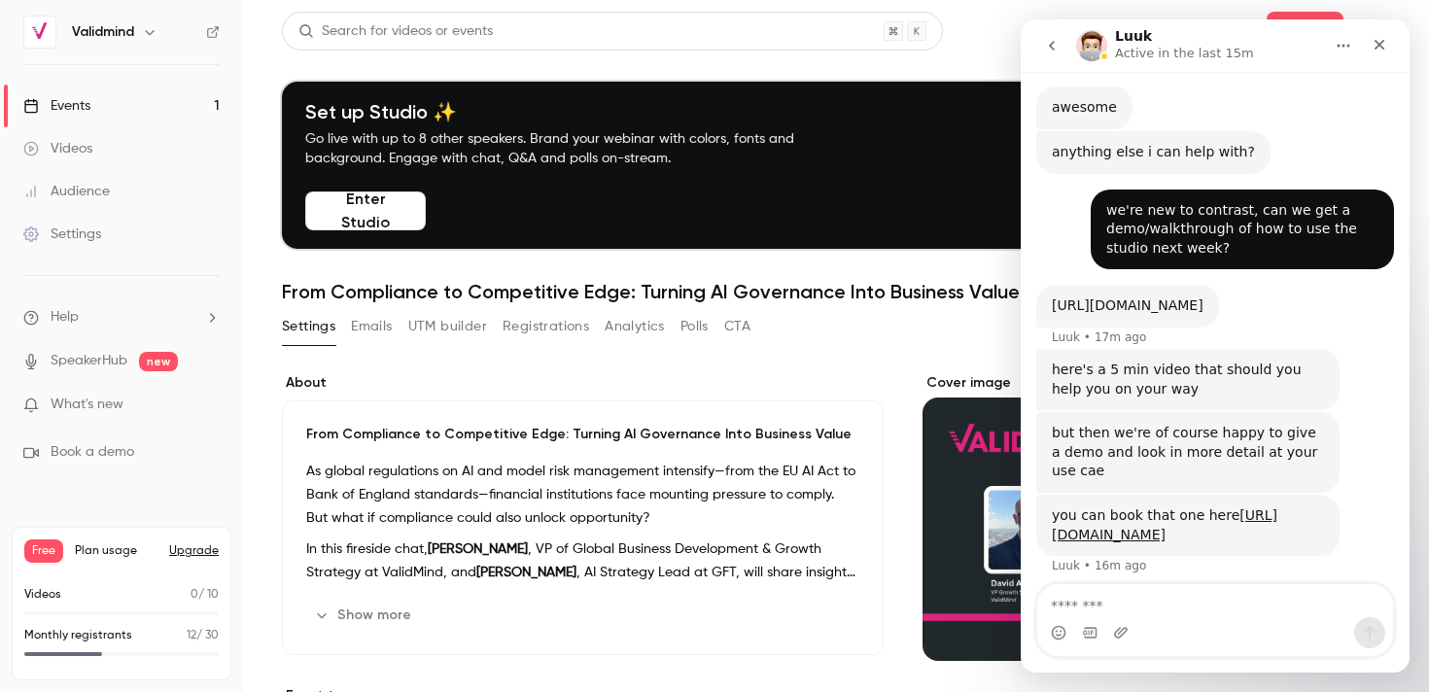
scroll to position [1122, 0]
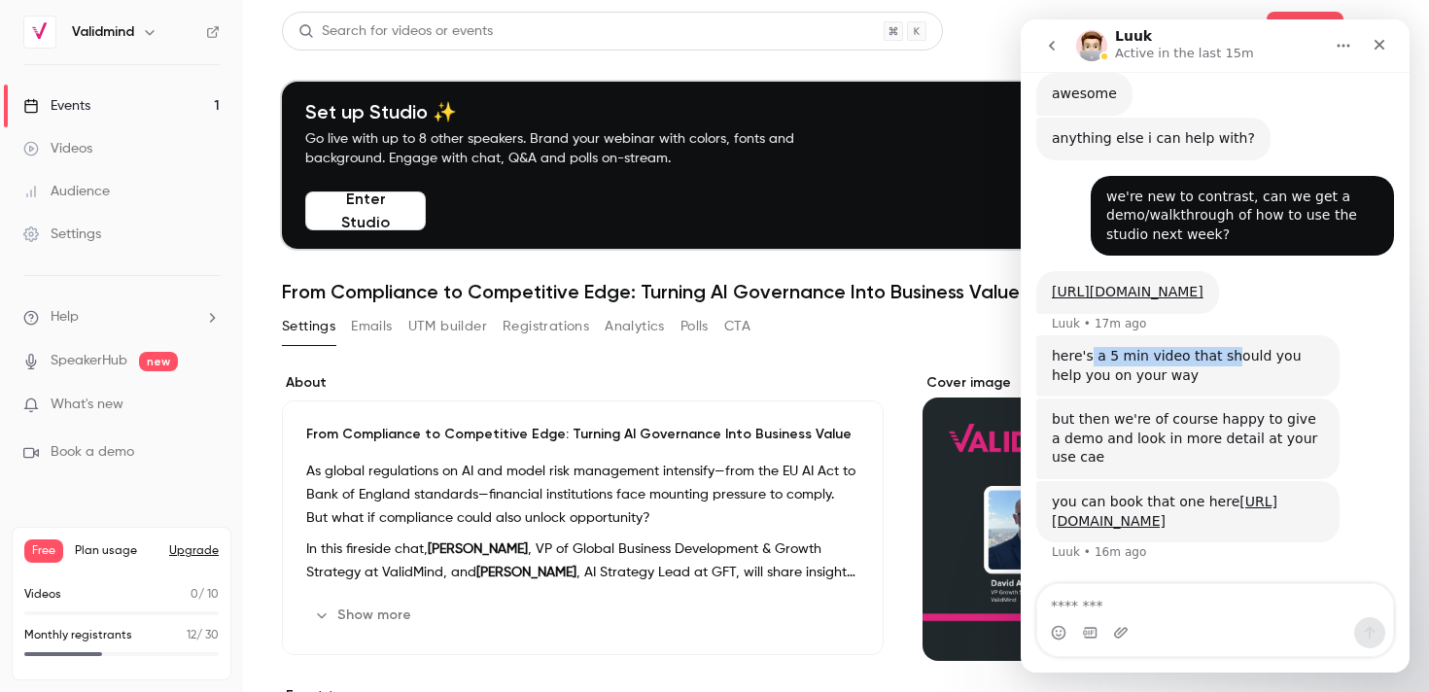
drag, startPoint x: 1088, startPoint y: 350, endPoint x: 1223, endPoint y: 354, distance: 135.2
click at [1223, 354] on div "here's a 5 min video that should you help you on your way" at bounding box center [1188, 366] width 272 height 38
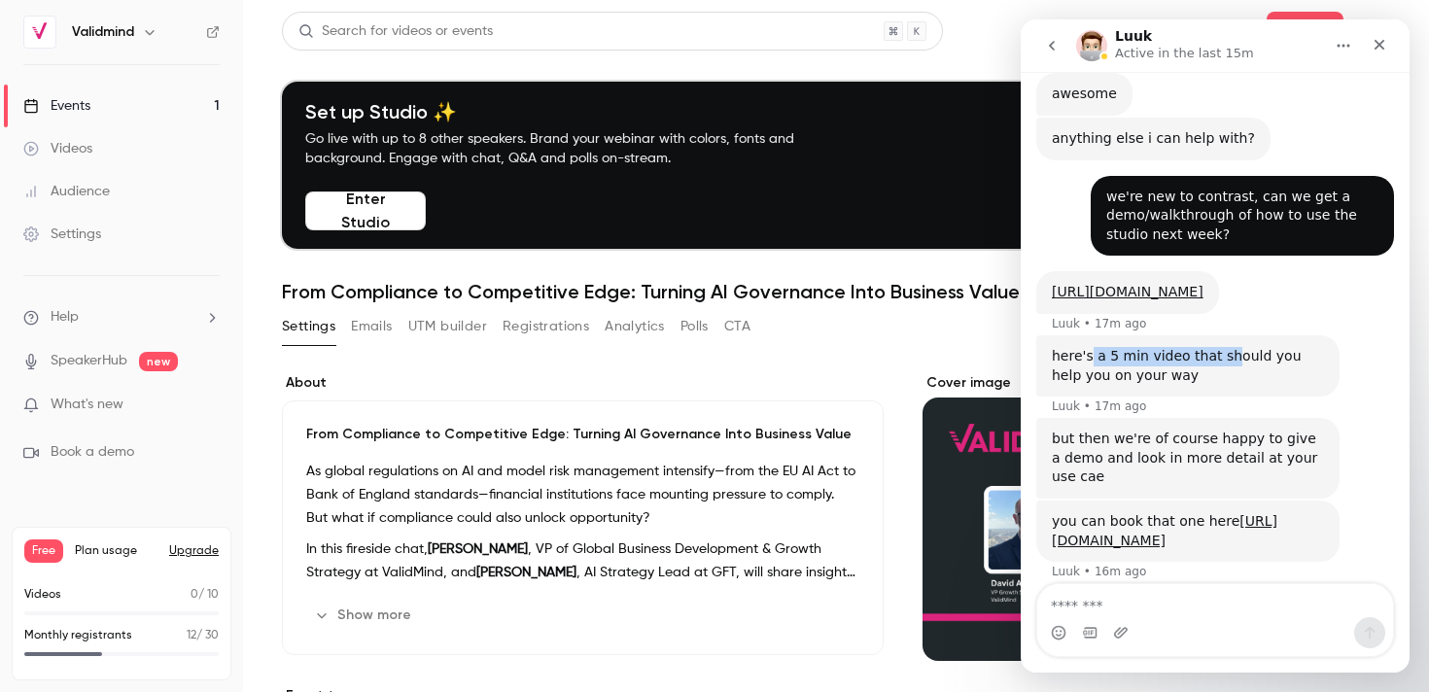
scroll to position [1141, 0]
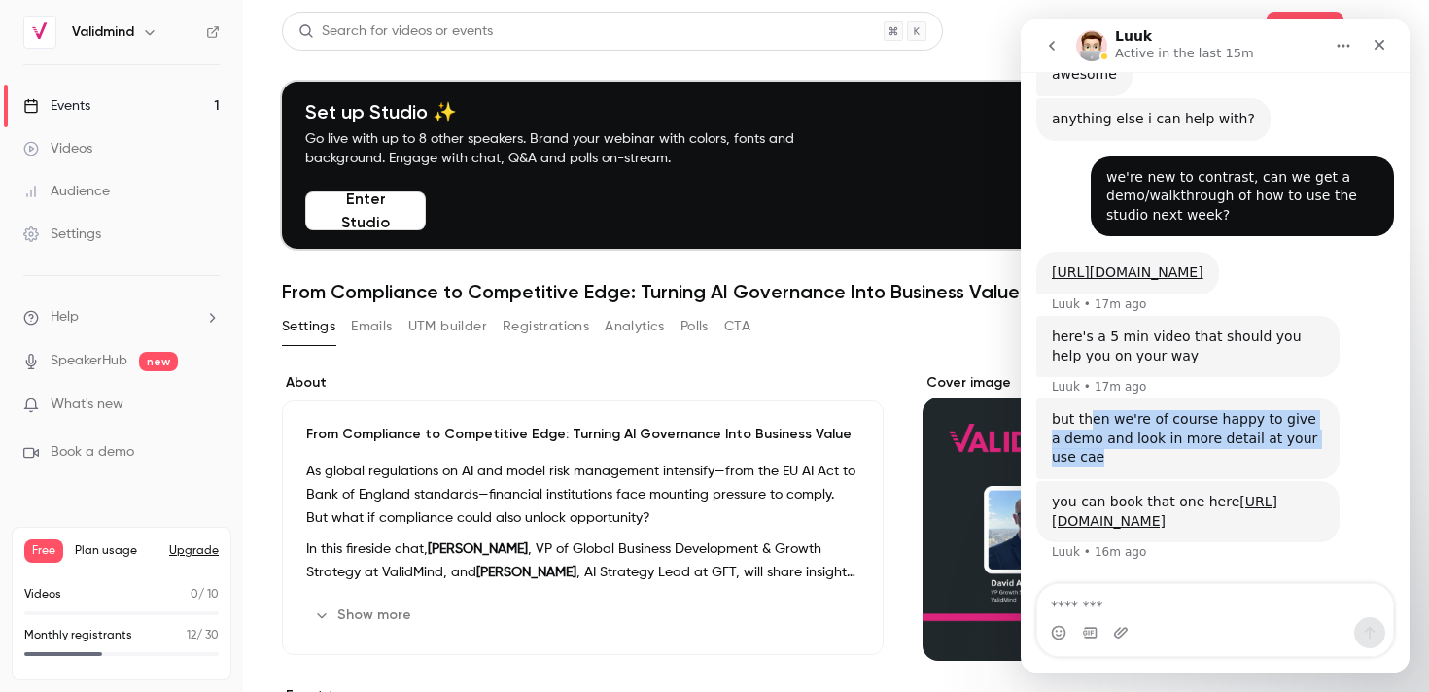
drag, startPoint x: 1091, startPoint y: 422, endPoint x: 1200, endPoint y: 452, distance: 113.0
click at [1200, 452] on div "but then we're of course happy to give a demo and look in more detail at your u…" at bounding box center [1188, 438] width 272 height 57
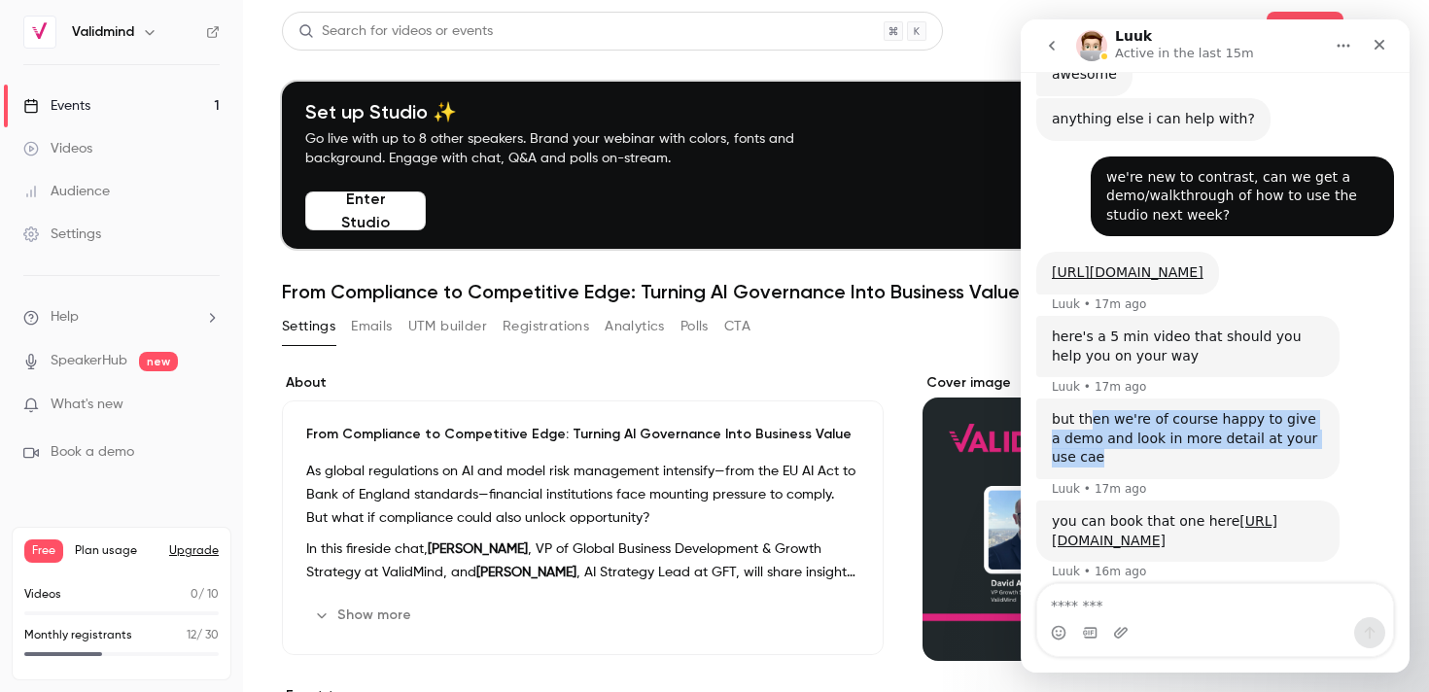
click at [1199, 452] on div "but then we're of course happy to give a demo and look in more detail at your u…" at bounding box center [1188, 438] width 272 height 57
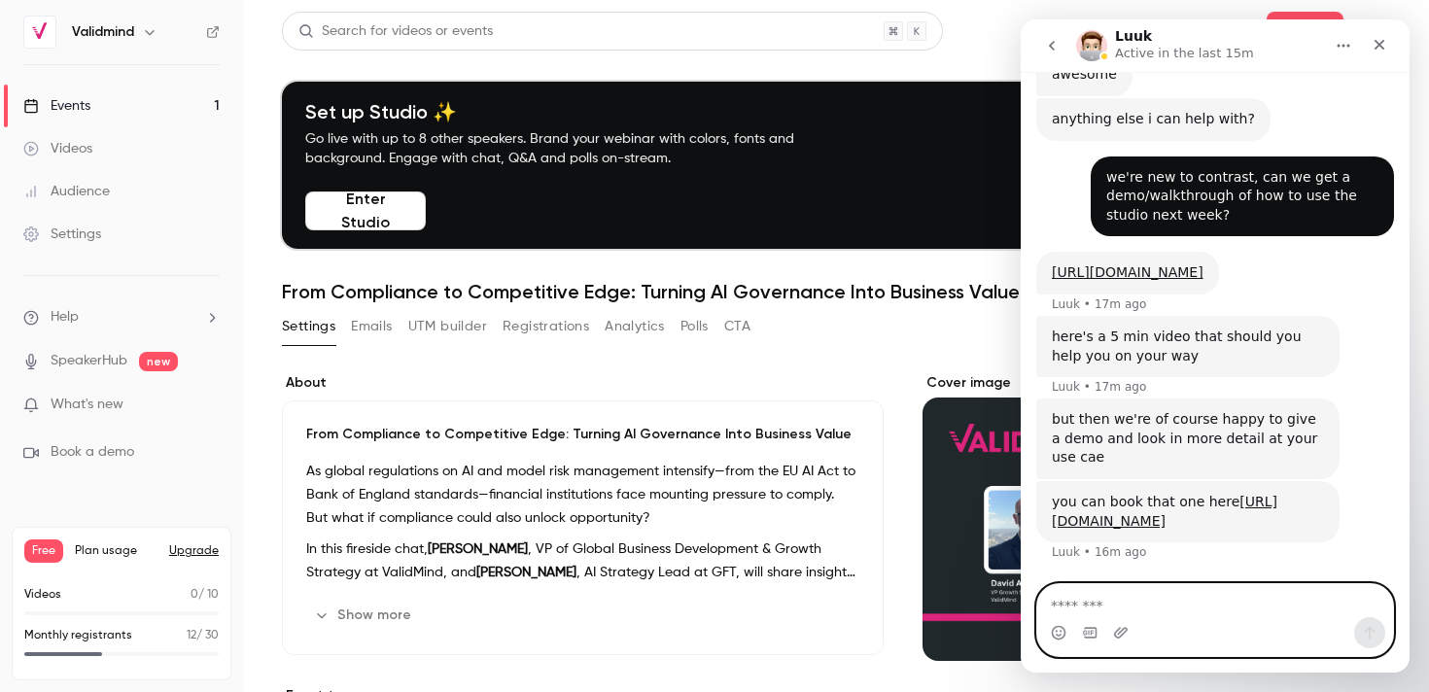
click at [1175, 597] on textarea "Message…" at bounding box center [1215, 600] width 356 height 33
click at [1170, 600] on textarea "Message…" at bounding box center [1215, 600] width 356 height 33
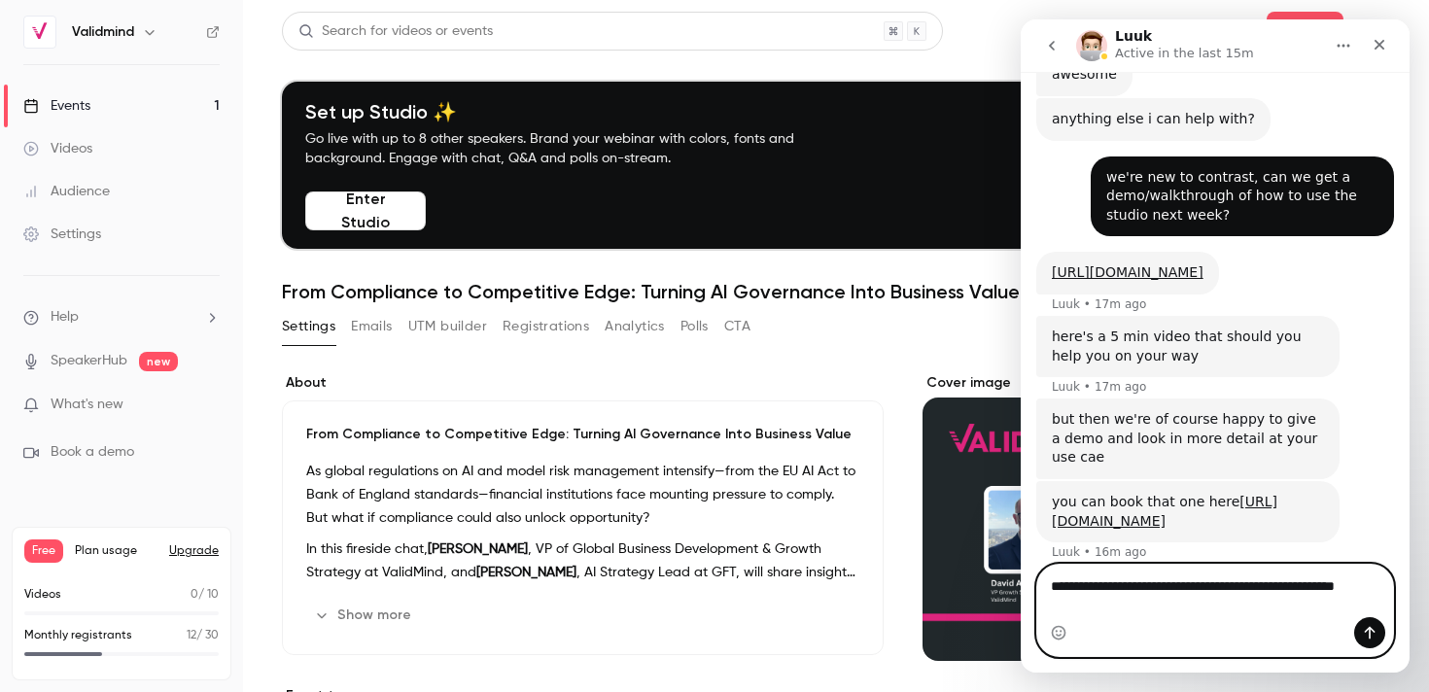
scroll to position [1161, 0]
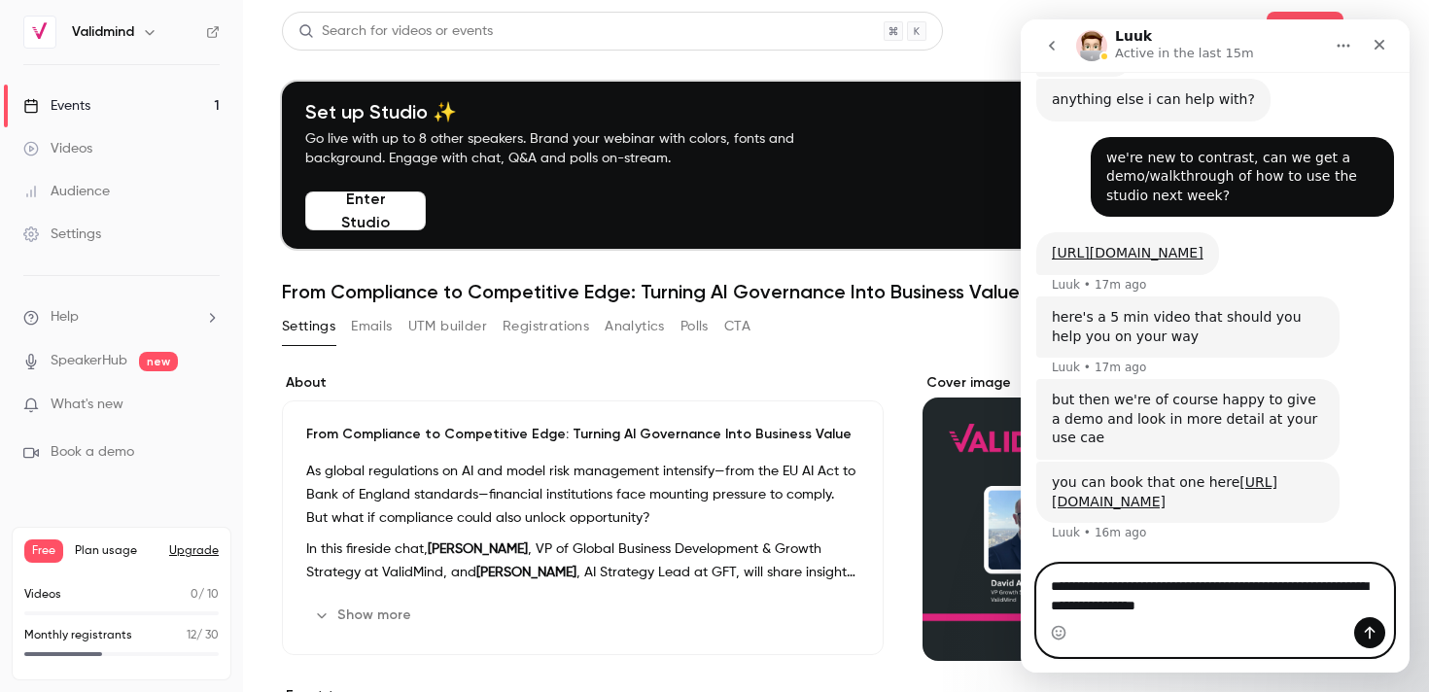
type textarea "**********"
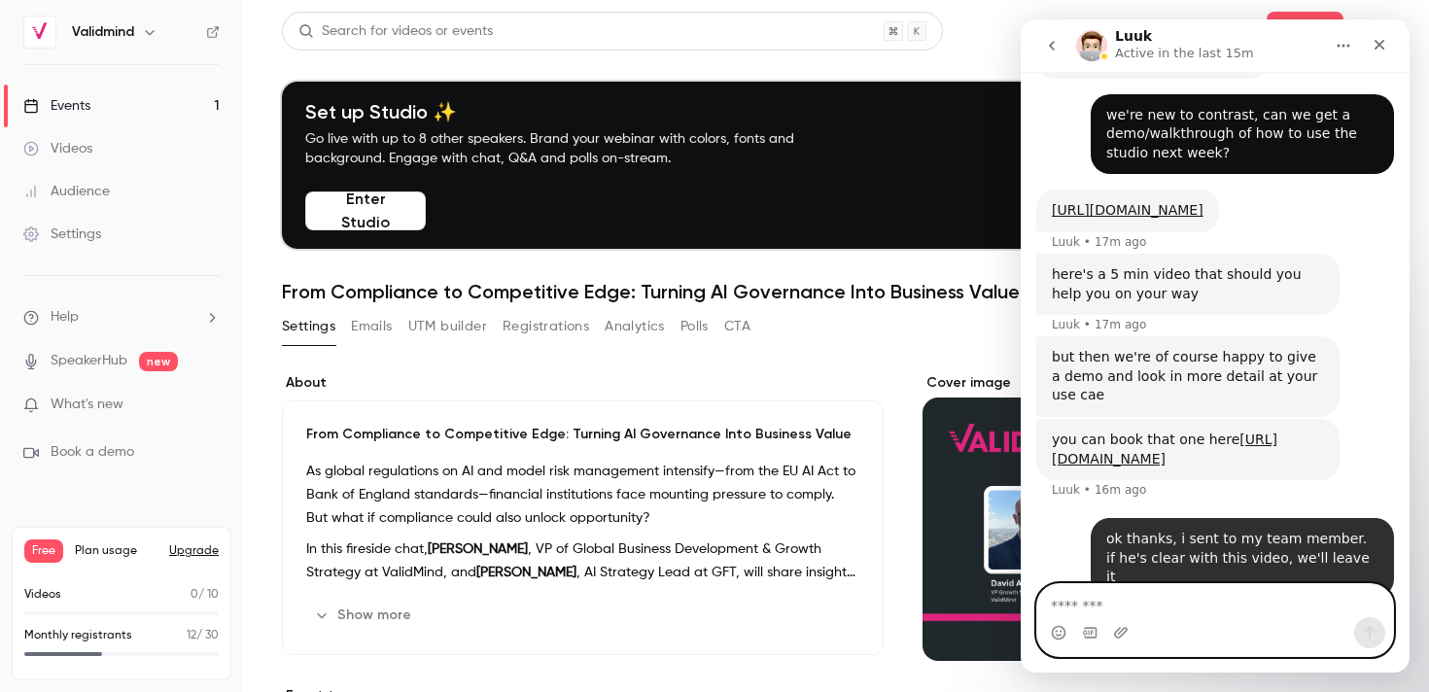
scroll to position [1219, 0]
